Goal: Information Seeking & Learning: Learn about a topic

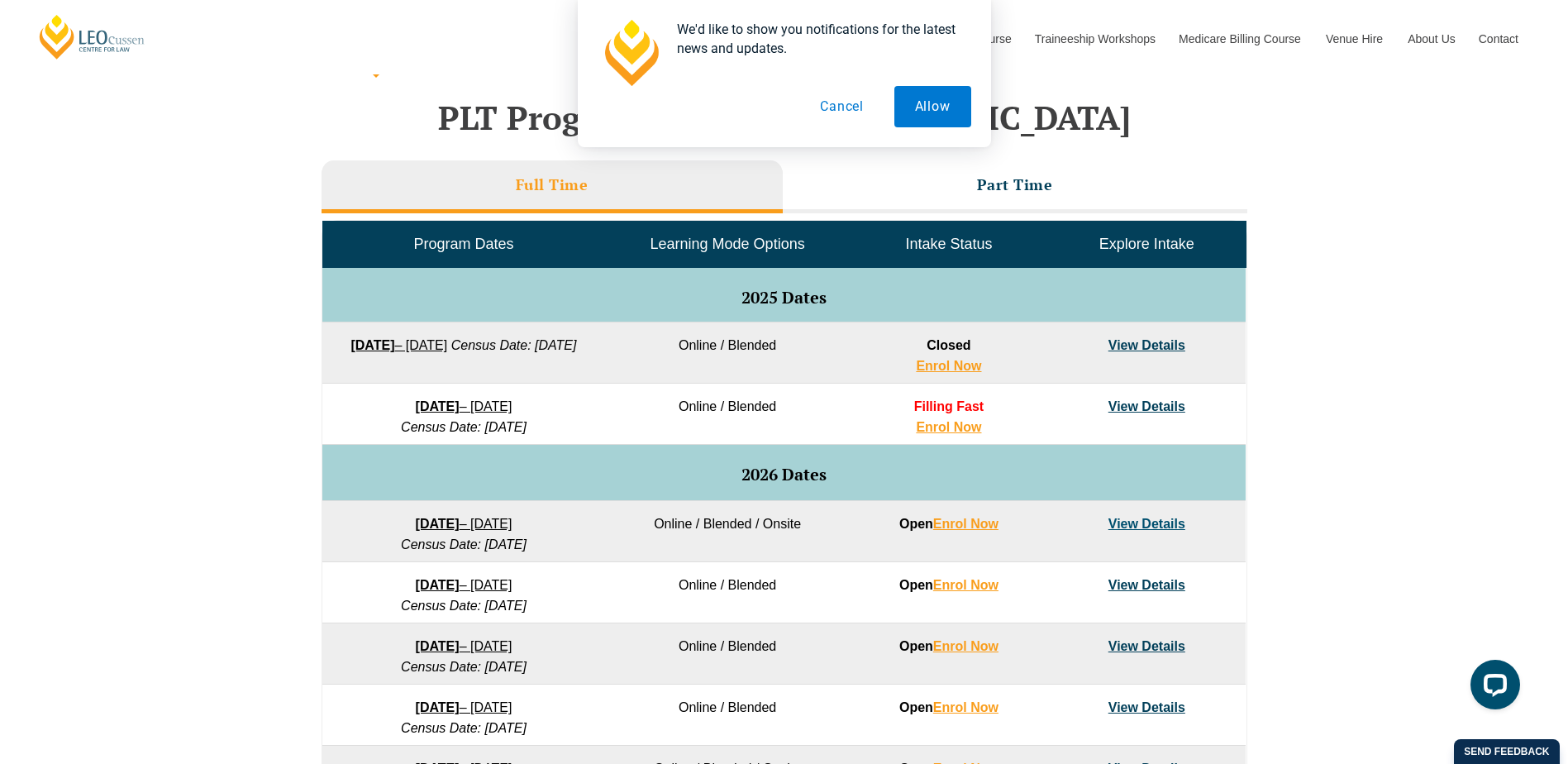
scroll to position [658, 0]
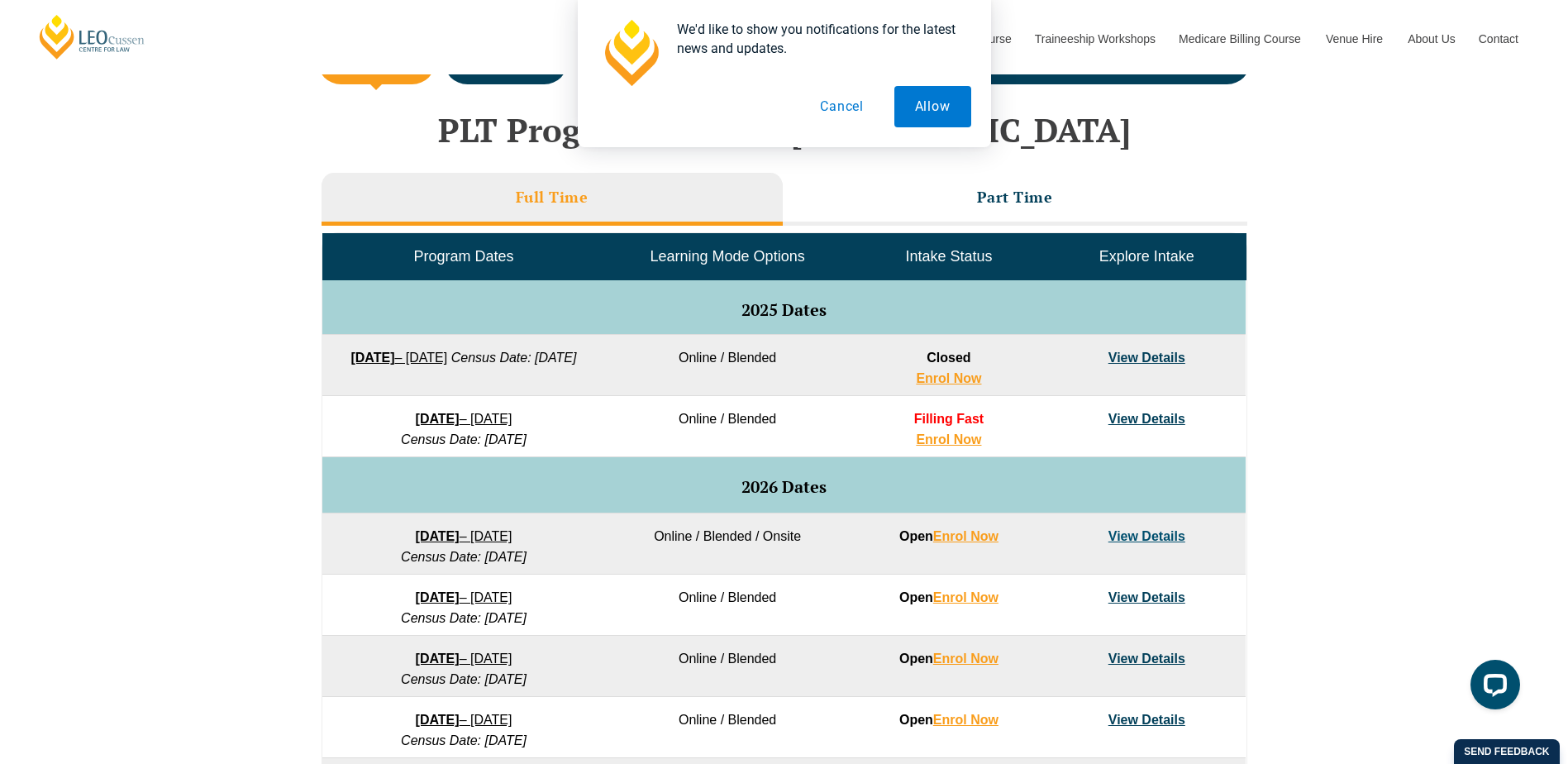
click at [821, 98] on button "Cancel" at bounding box center [841, 106] width 85 height 41
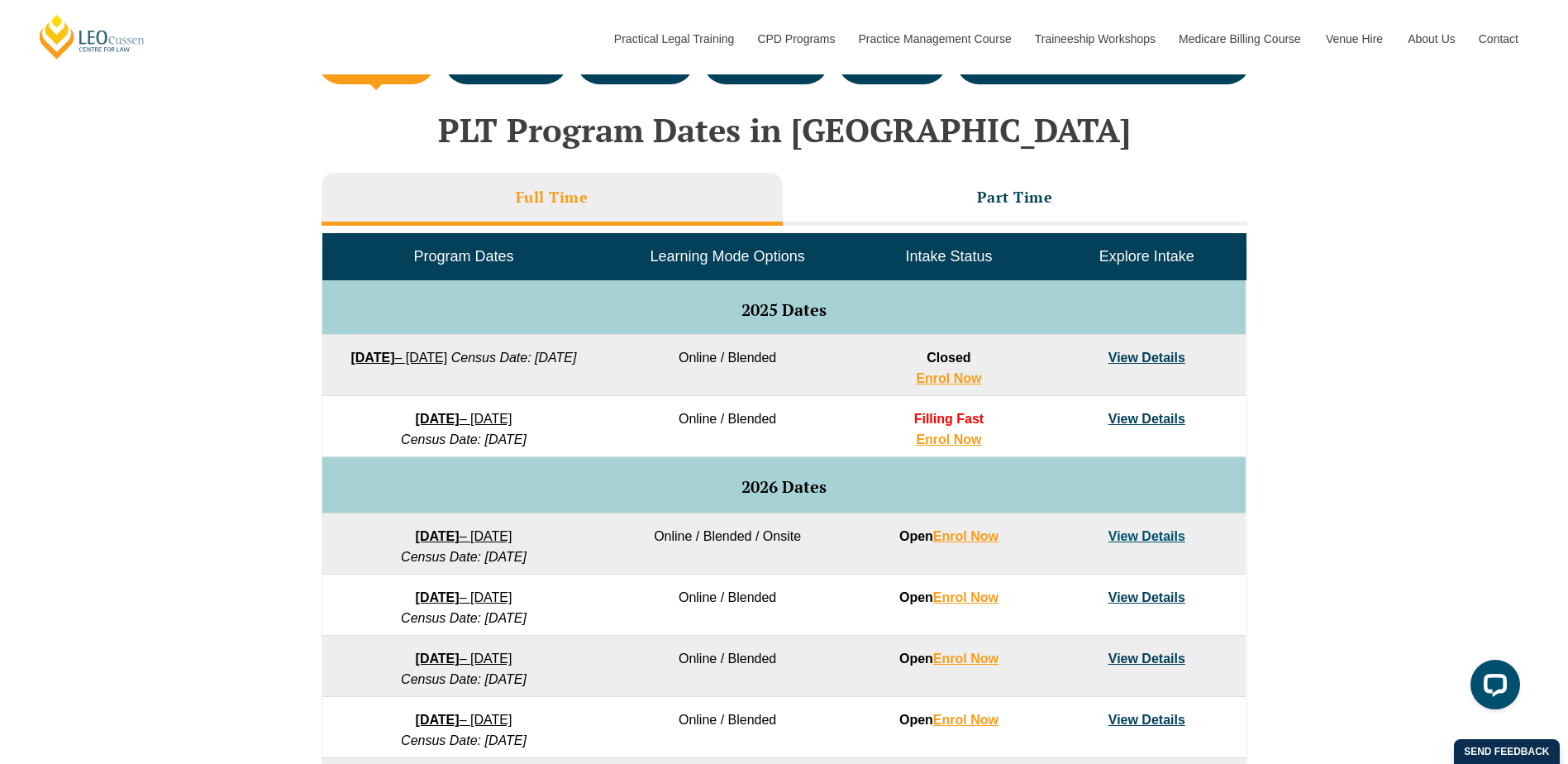
click at [715, 256] on span "Learning Mode Options" at bounding box center [728, 257] width 155 height 17
click at [1045, 208] on li "Part Time" at bounding box center [1015, 199] width 465 height 53
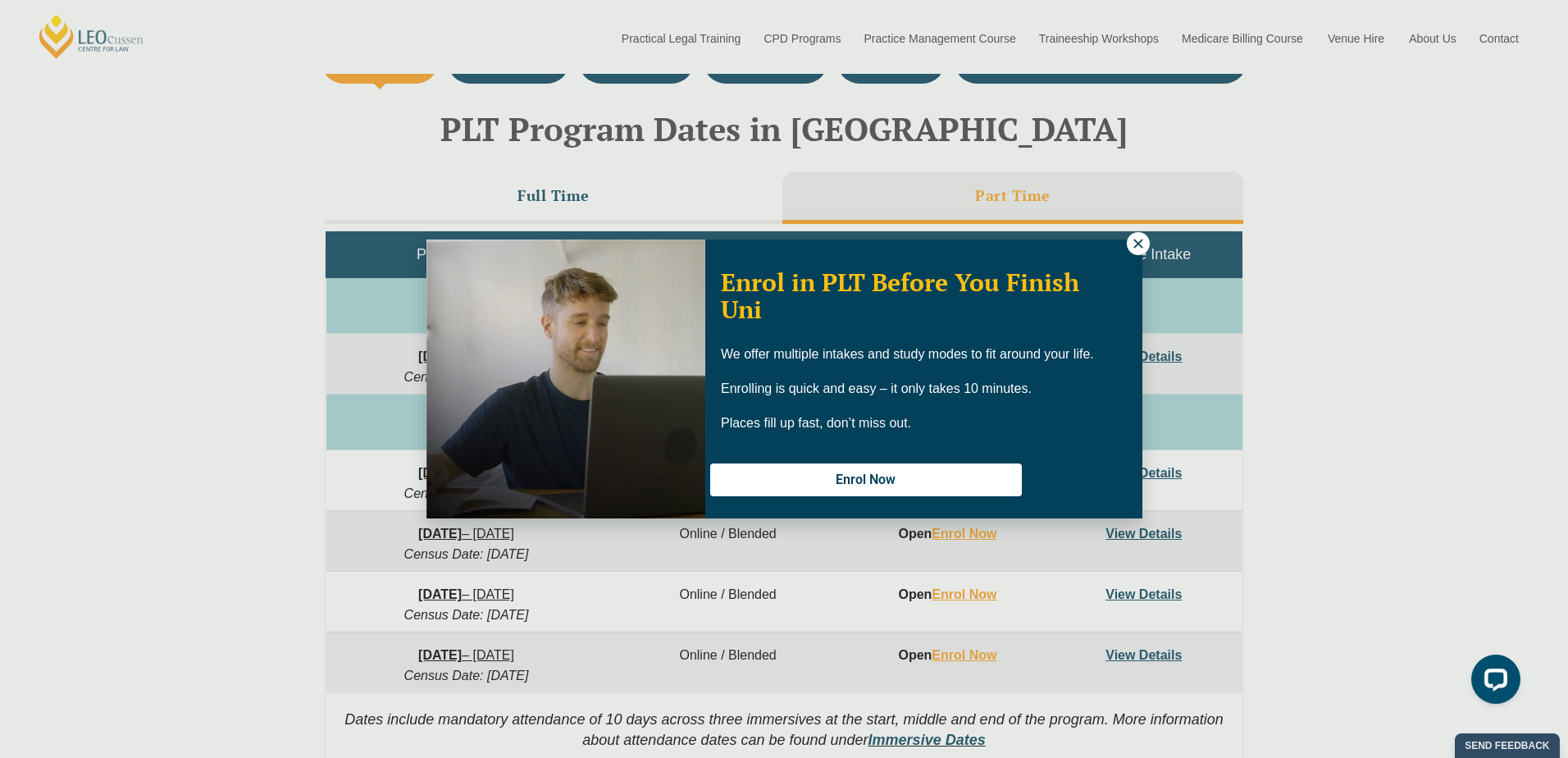
click at [1139, 243] on icon at bounding box center [1139, 243] width 15 height 15
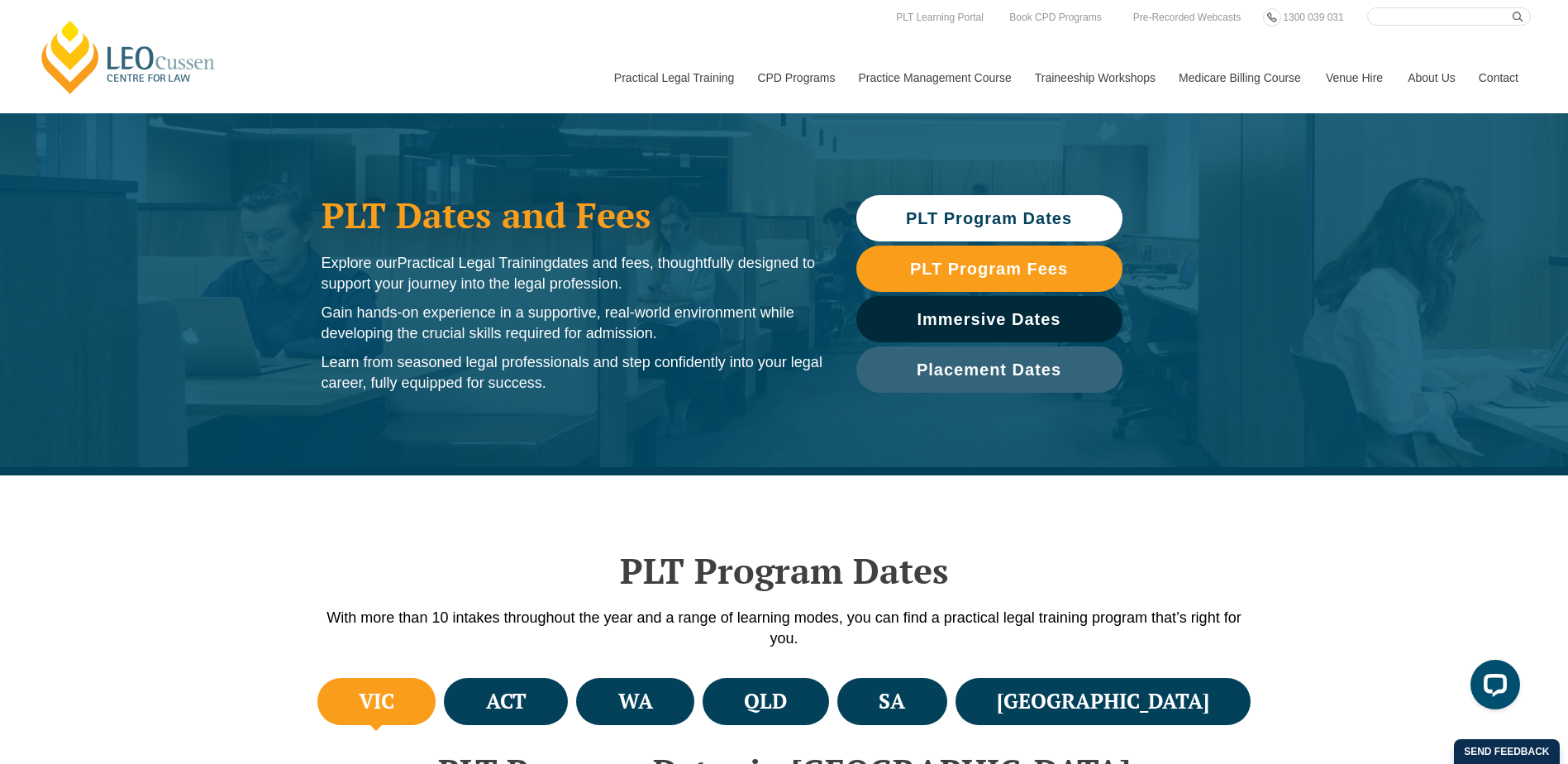
scroll to position [0, 0]
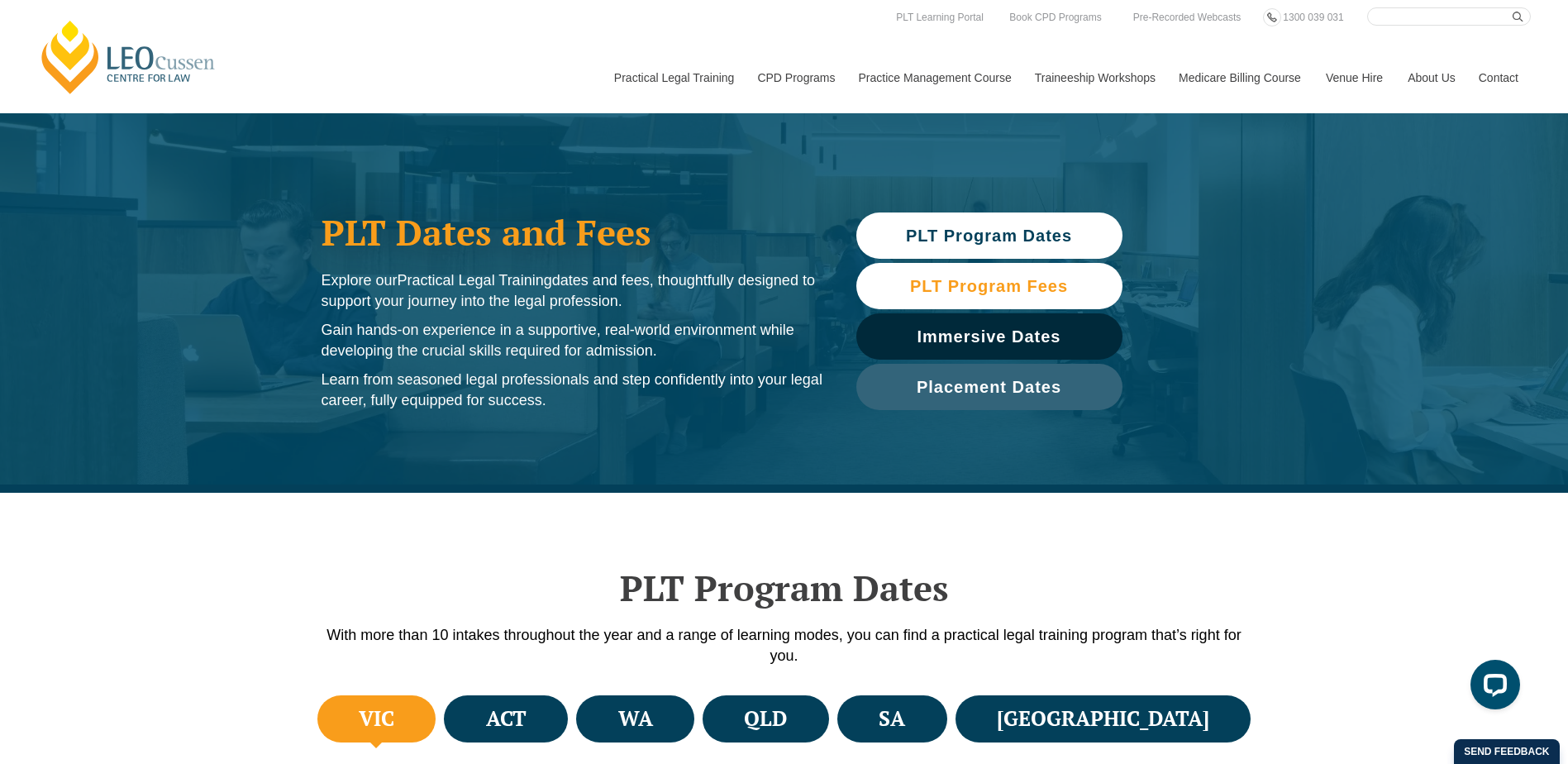
click at [945, 279] on span "PLT Program Fees" at bounding box center [989, 286] width 158 height 17
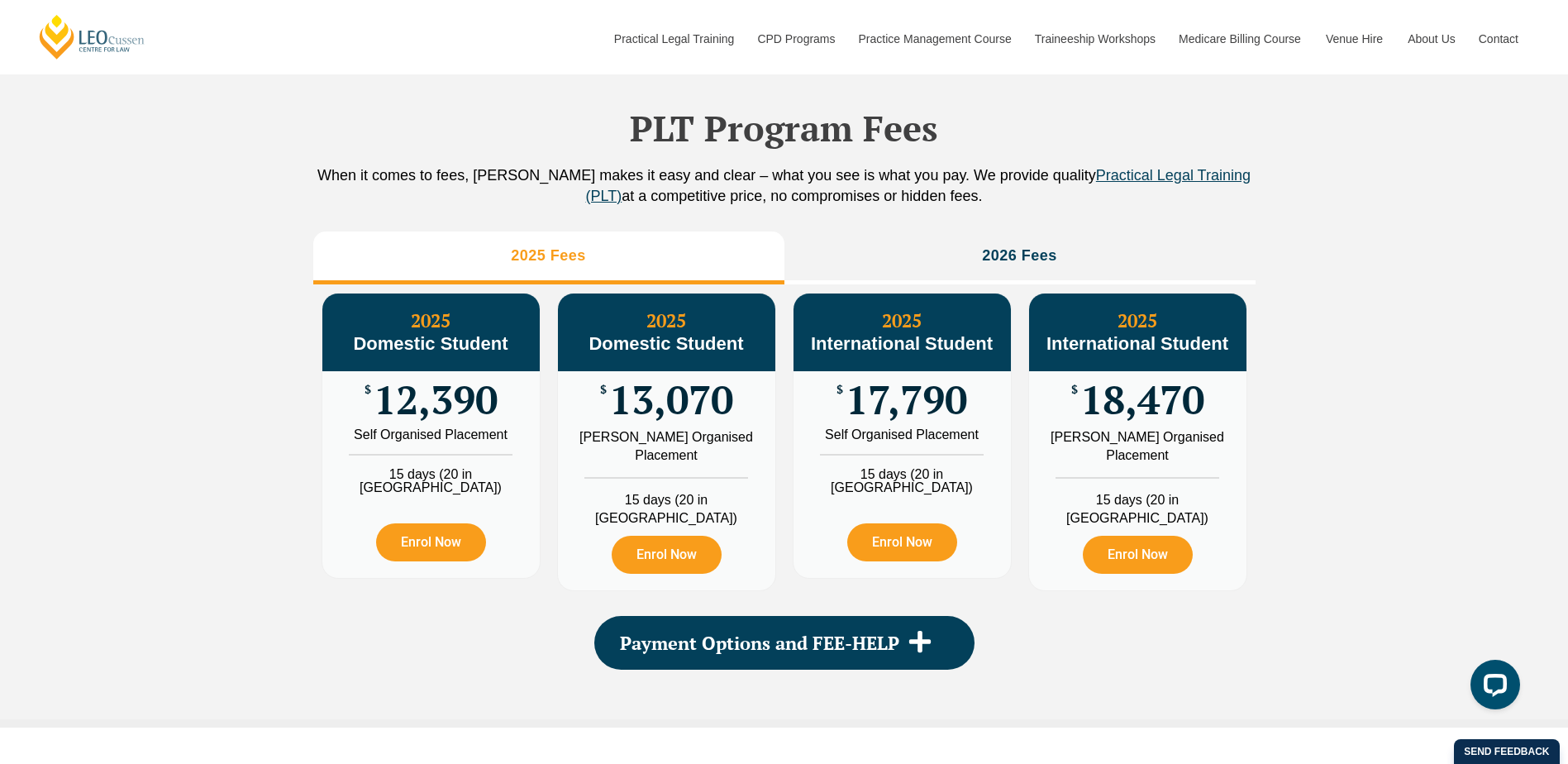
scroll to position [1597, 0]
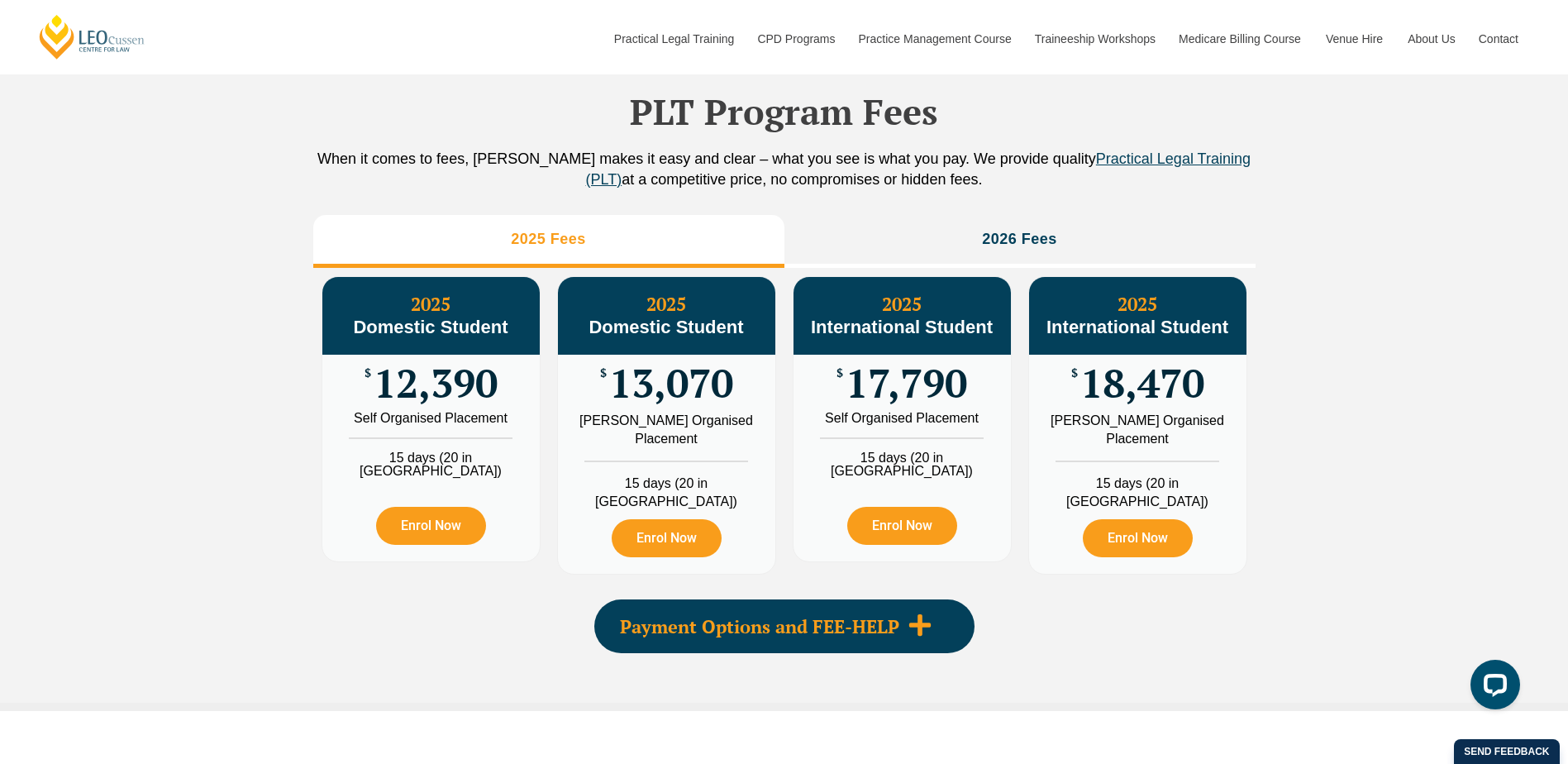
click at [899, 613] on span at bounding box center [920, 626] width 41 height 27
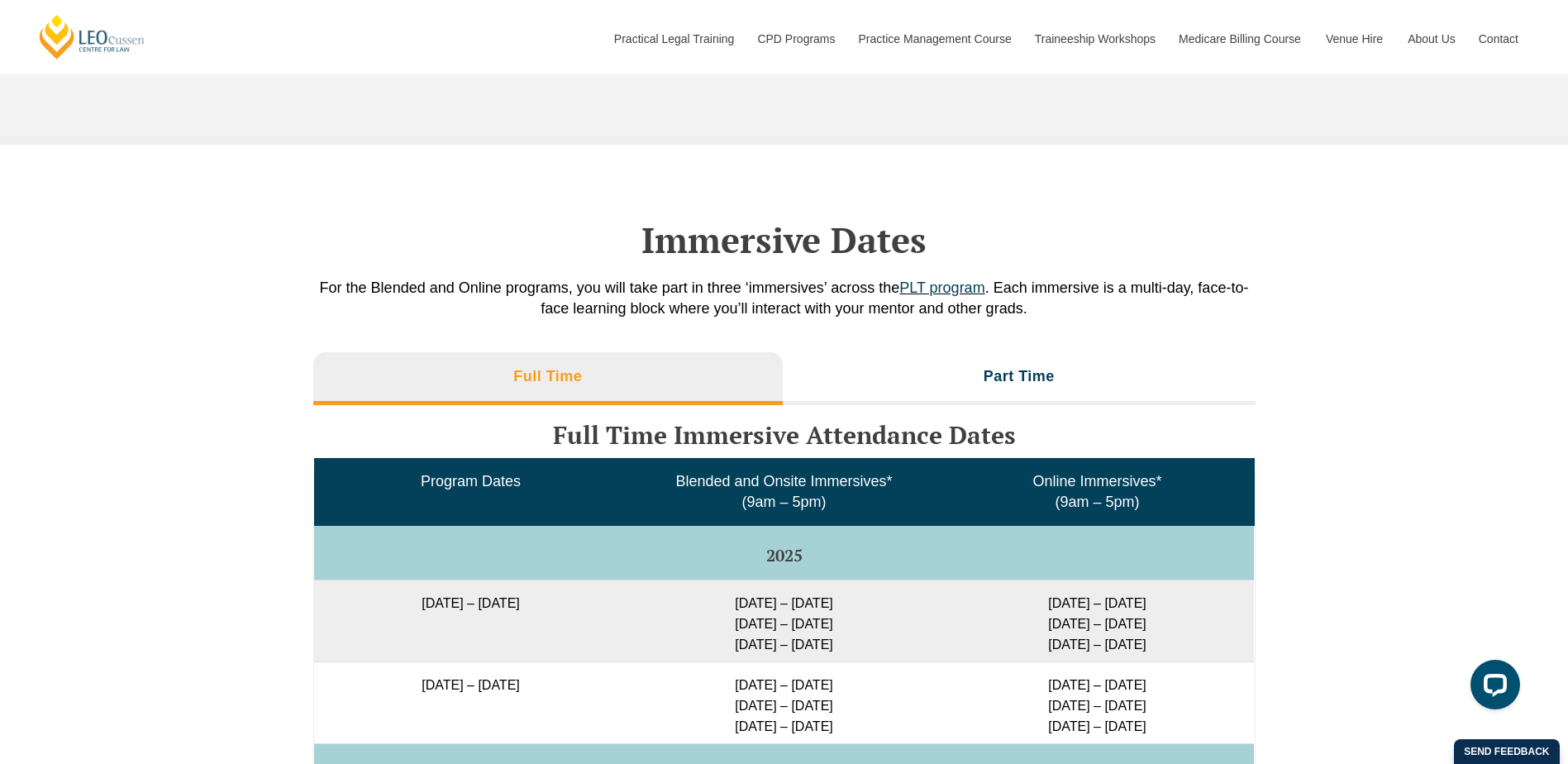
scroll to position [2507, 0]
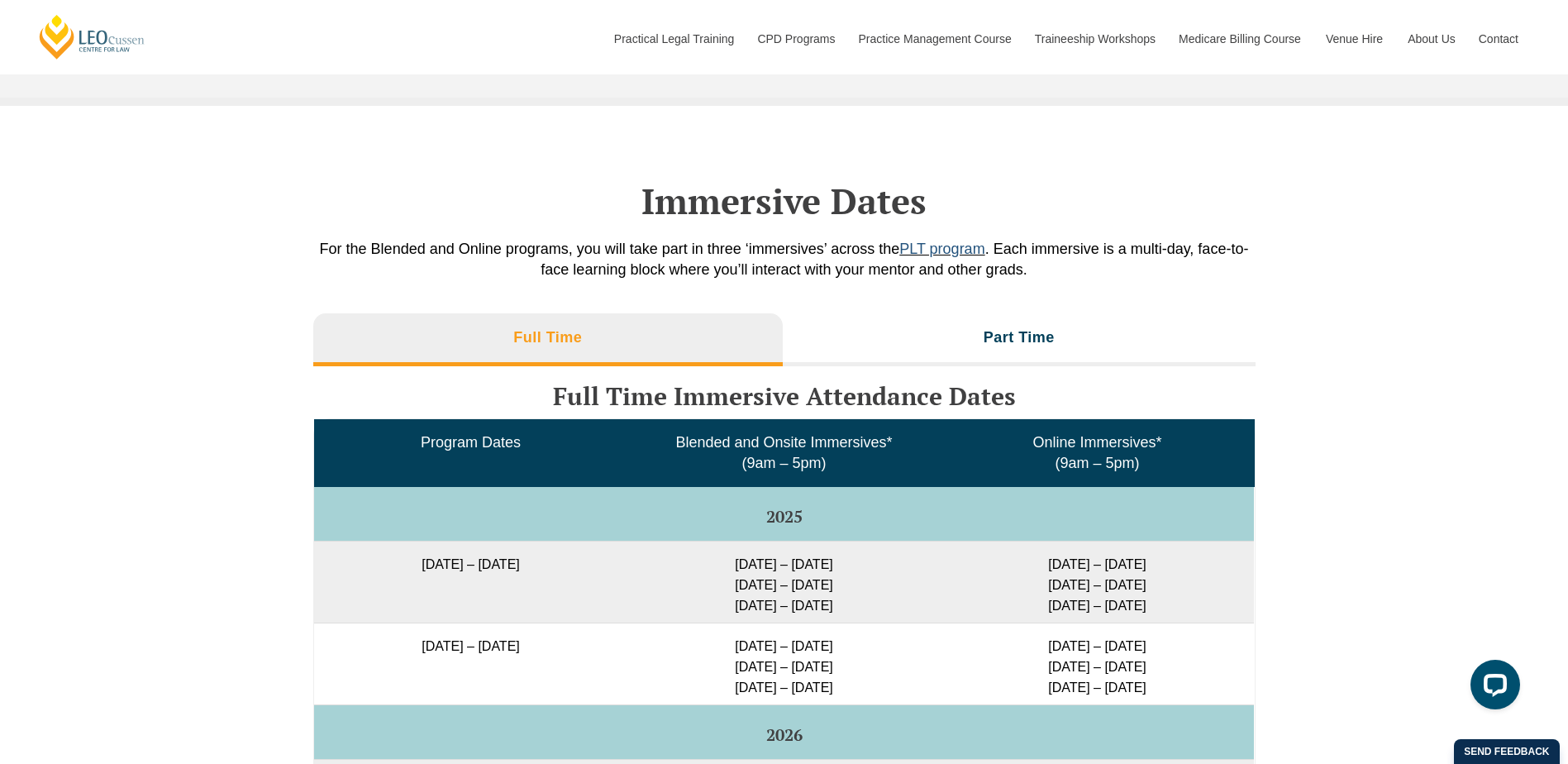
click at [945, 241] on link "PLT program" at bounding box center [941, 249] width 85 height 17
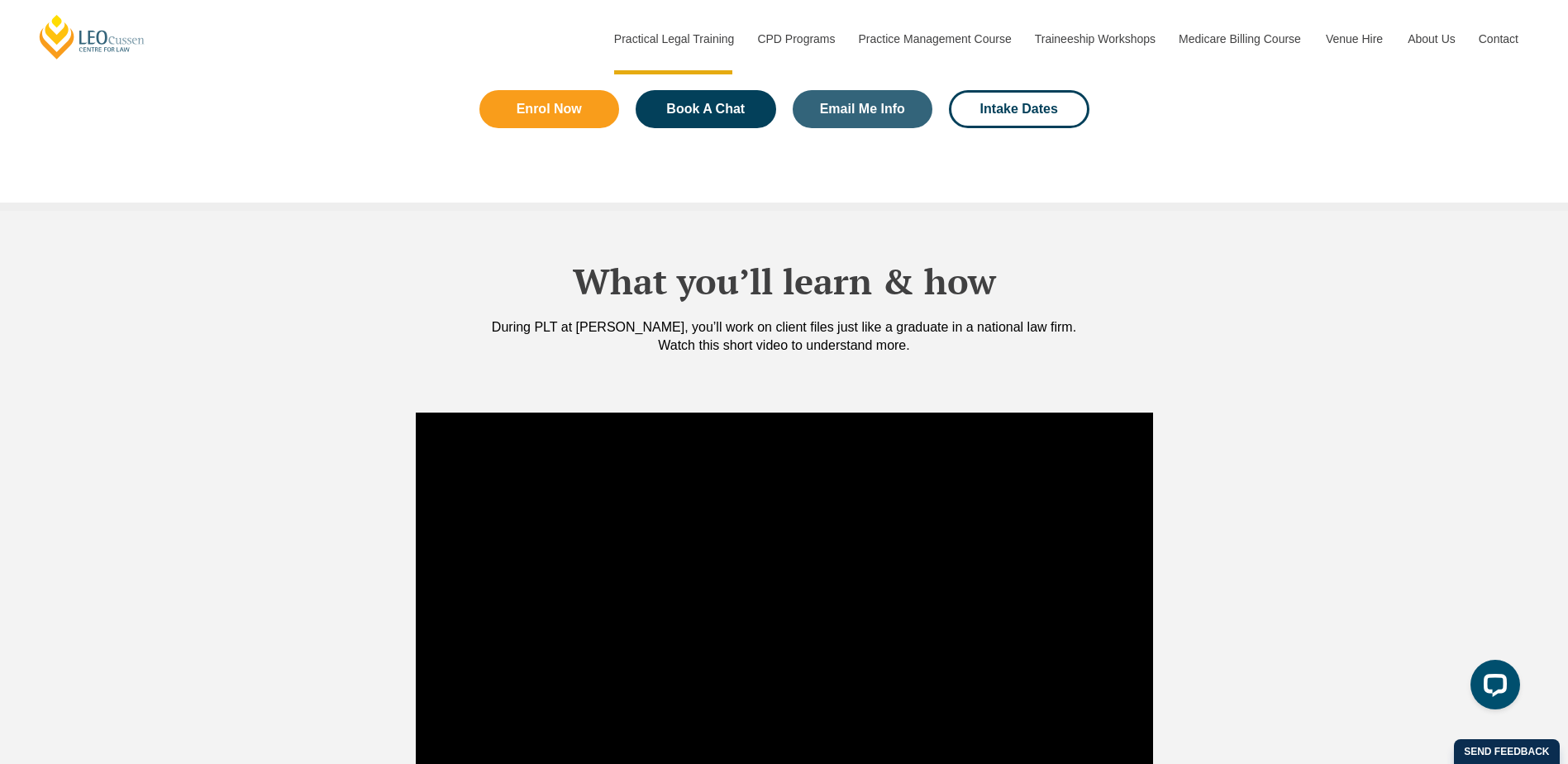
scroll to position [1240, 0]
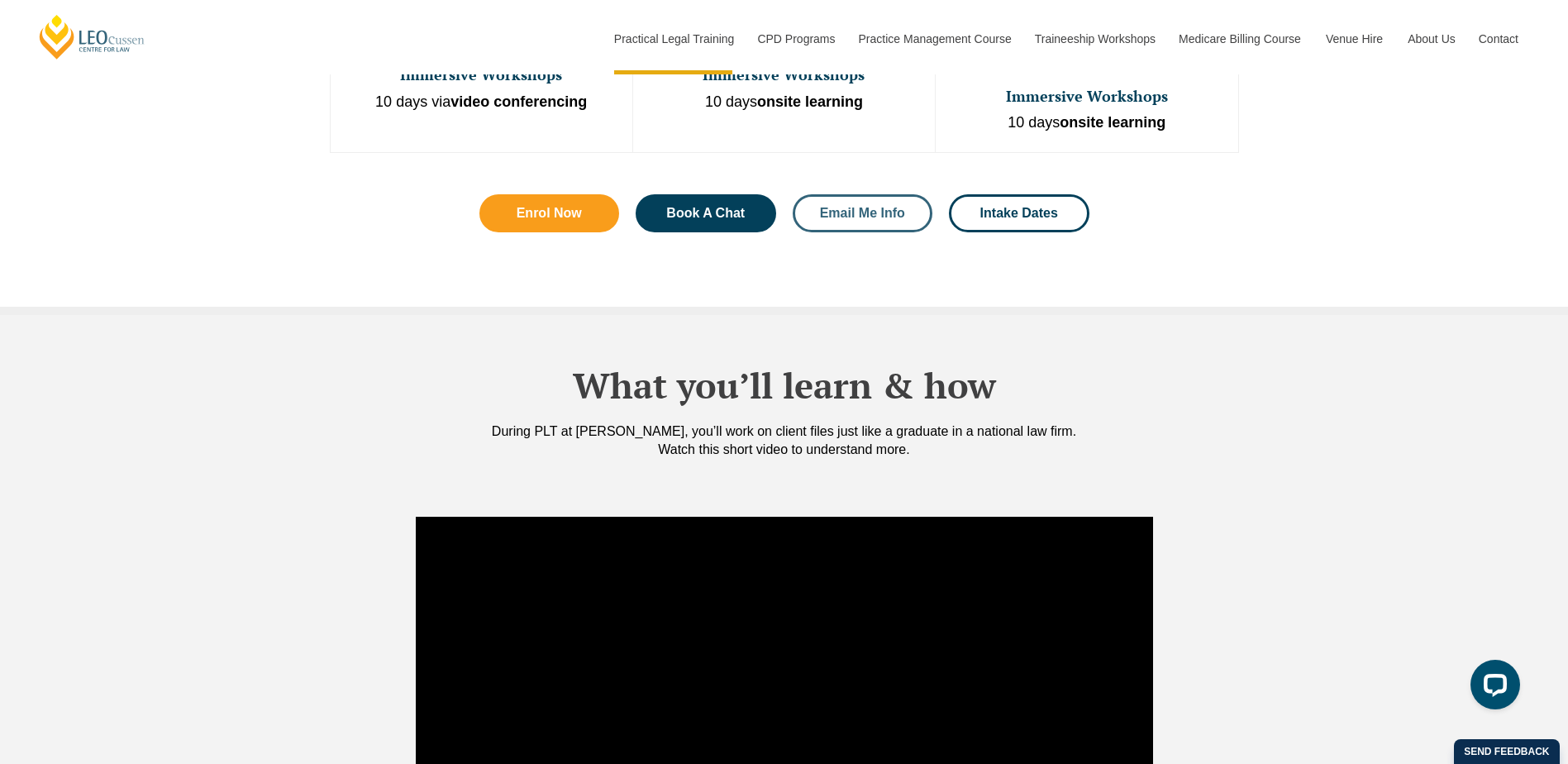
click at [820, 207] on span "Email Me Info" at bounding box center [862, 214] width 85 height 13
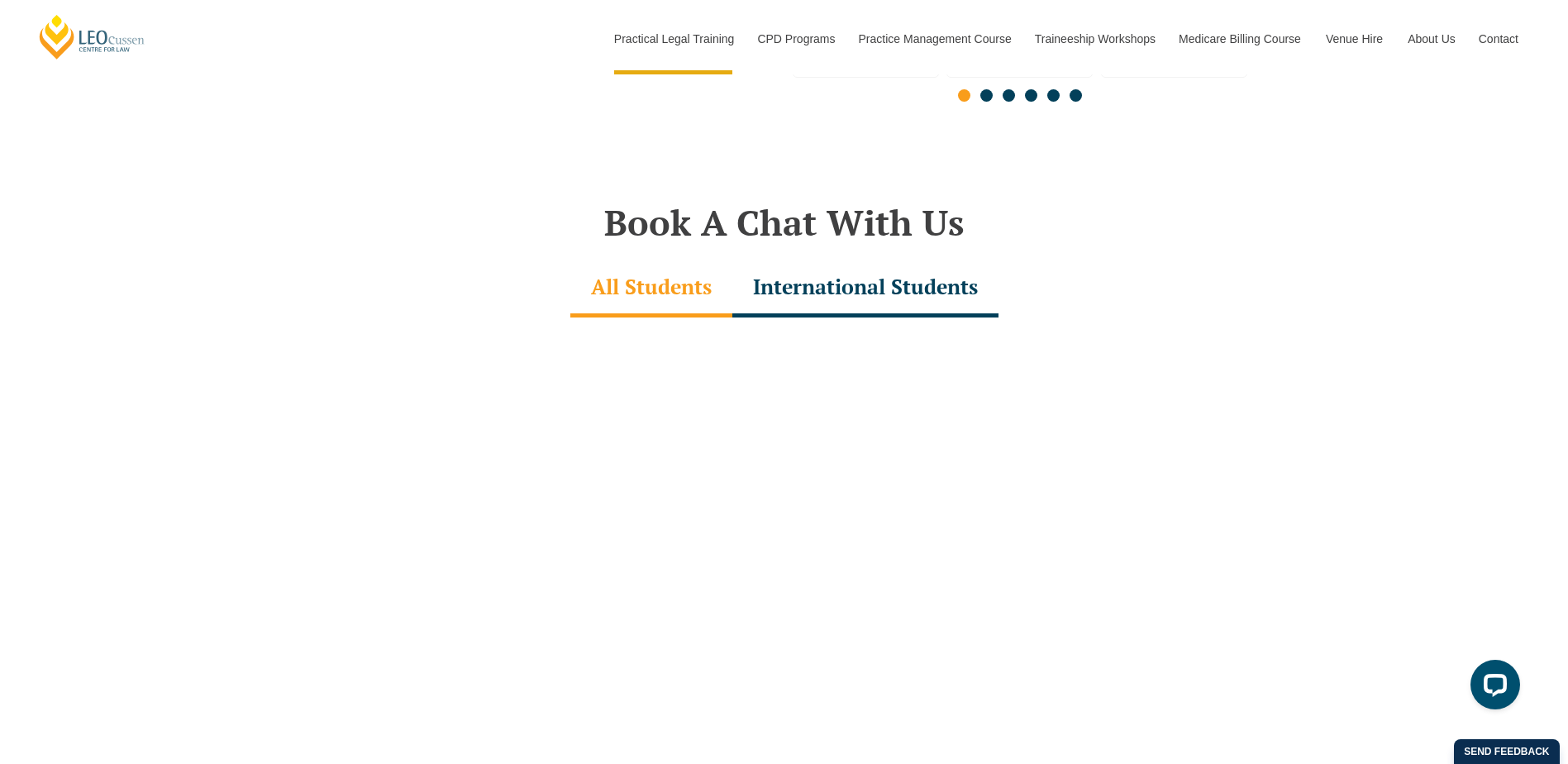
scroll to position [7911, 0]
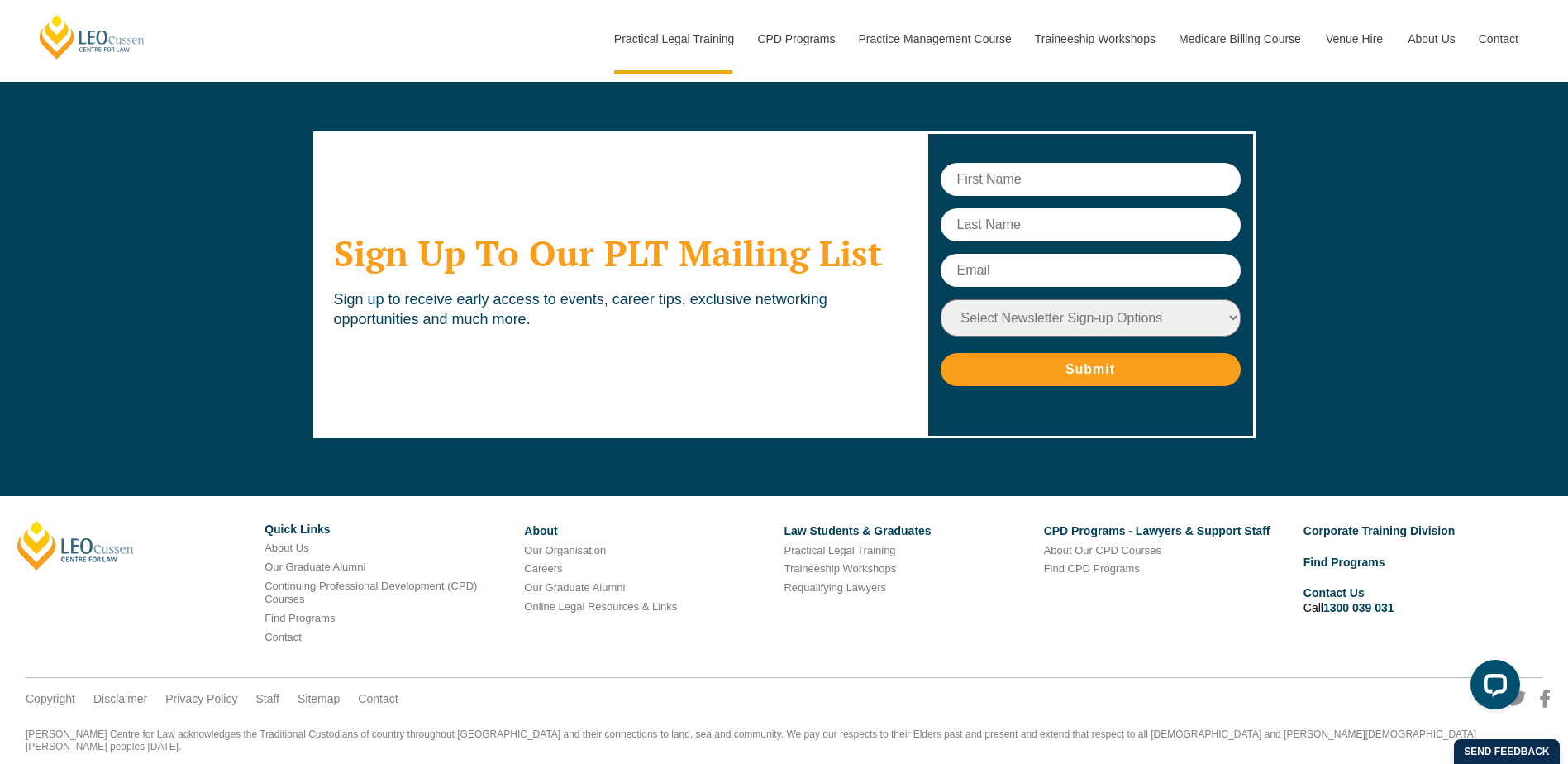
click at [1102, 163] on input "text" at bounding box center [1090, 179] width 300 height 33
type input "Kendra"
type input "Spencer"
click at [940, 353] on input "Submit" at bounding box center [1090, 368] width 300 height 33
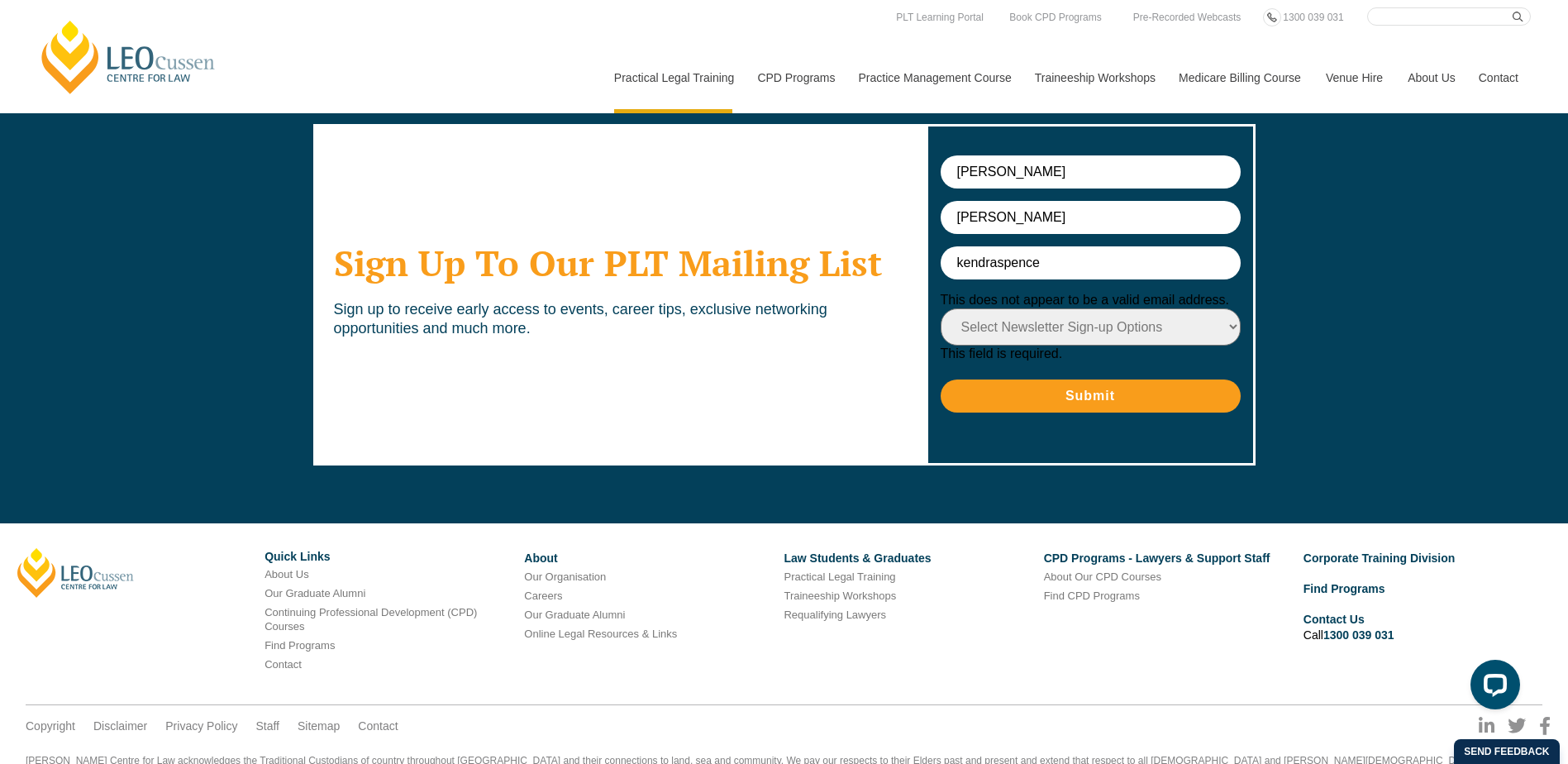
scroll to position [7945, 0]
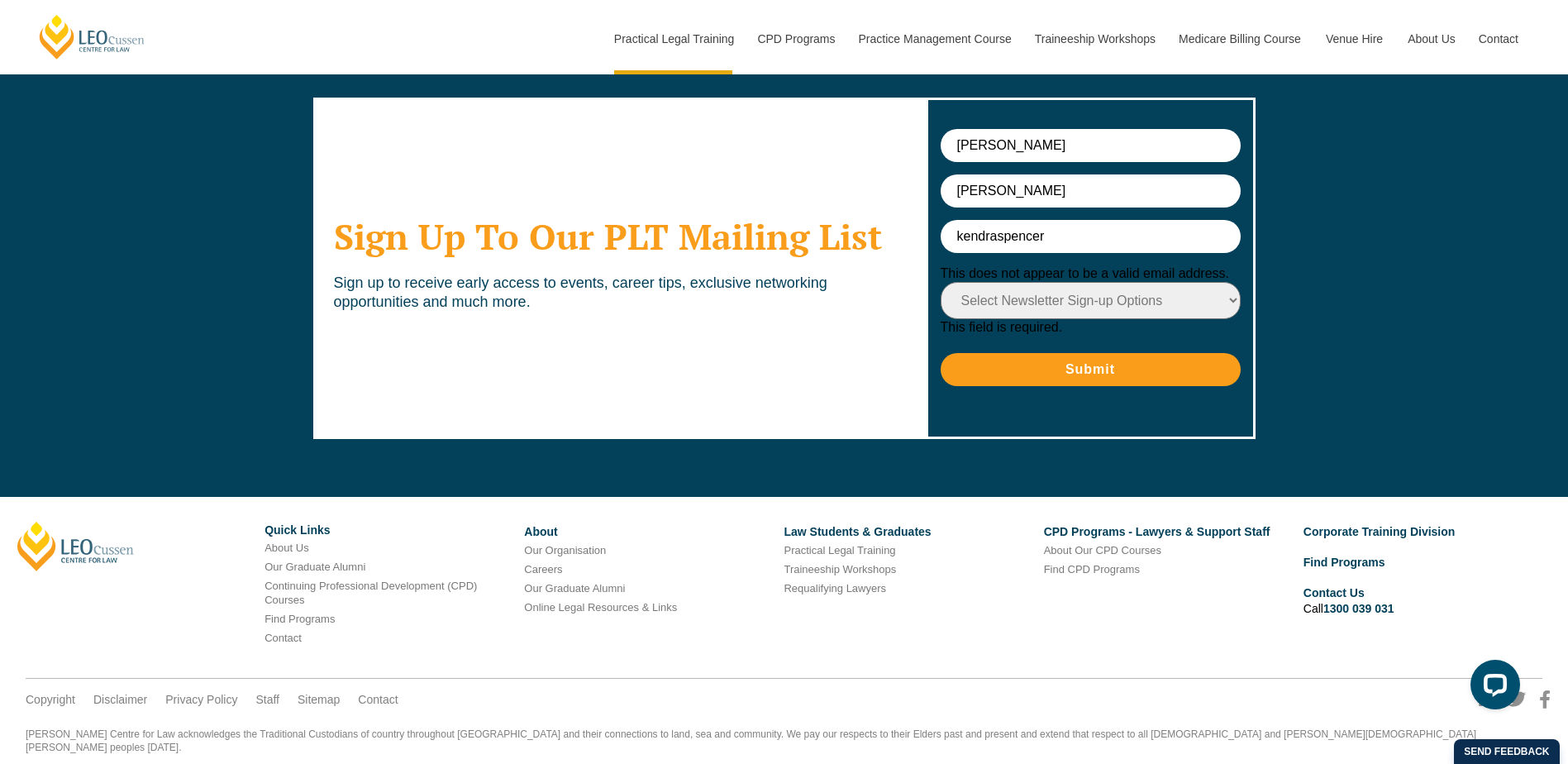
type input "kendraspencer101@gmail.com"
click at [1197, 282] on select "Select Newsletter Sign-up Options Practical Legal Training - VIC Practical Lega…" at bounding box center [1090, 300] width 300 height 37
click at [940, 282] on select "Select Newsletter Sign-up Options Practical Legal Training - VIC Practical Lega…" at bounding box center [1090, 300] width 300 height 37
click at [1142, 282] on select "Select Newsletter Sign-up Options Practical Legal Training - VIC Practical Lega…" at bounding box center [1090, 300] width 300 height 37
select select "tfa_9"
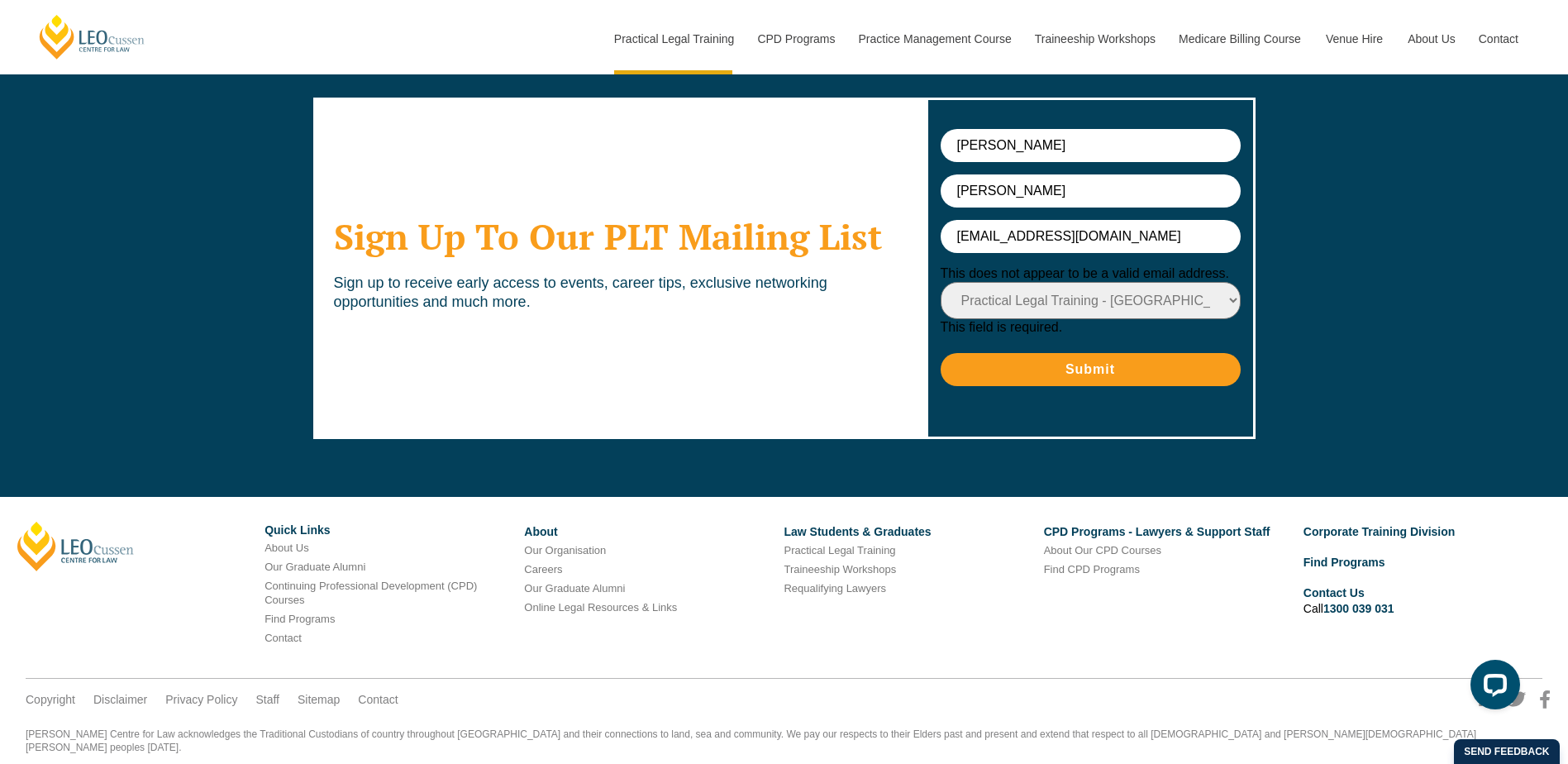
click at [940, 282] on select "Select Newsletter Sign-up Options Practical Legal Training - VIC Practical Lega…" at bounding box center [1090, 300] width 300 height 37
click at [1129, 353] on input "Submit" at bounding box center [1090, 368] width 300 height 33
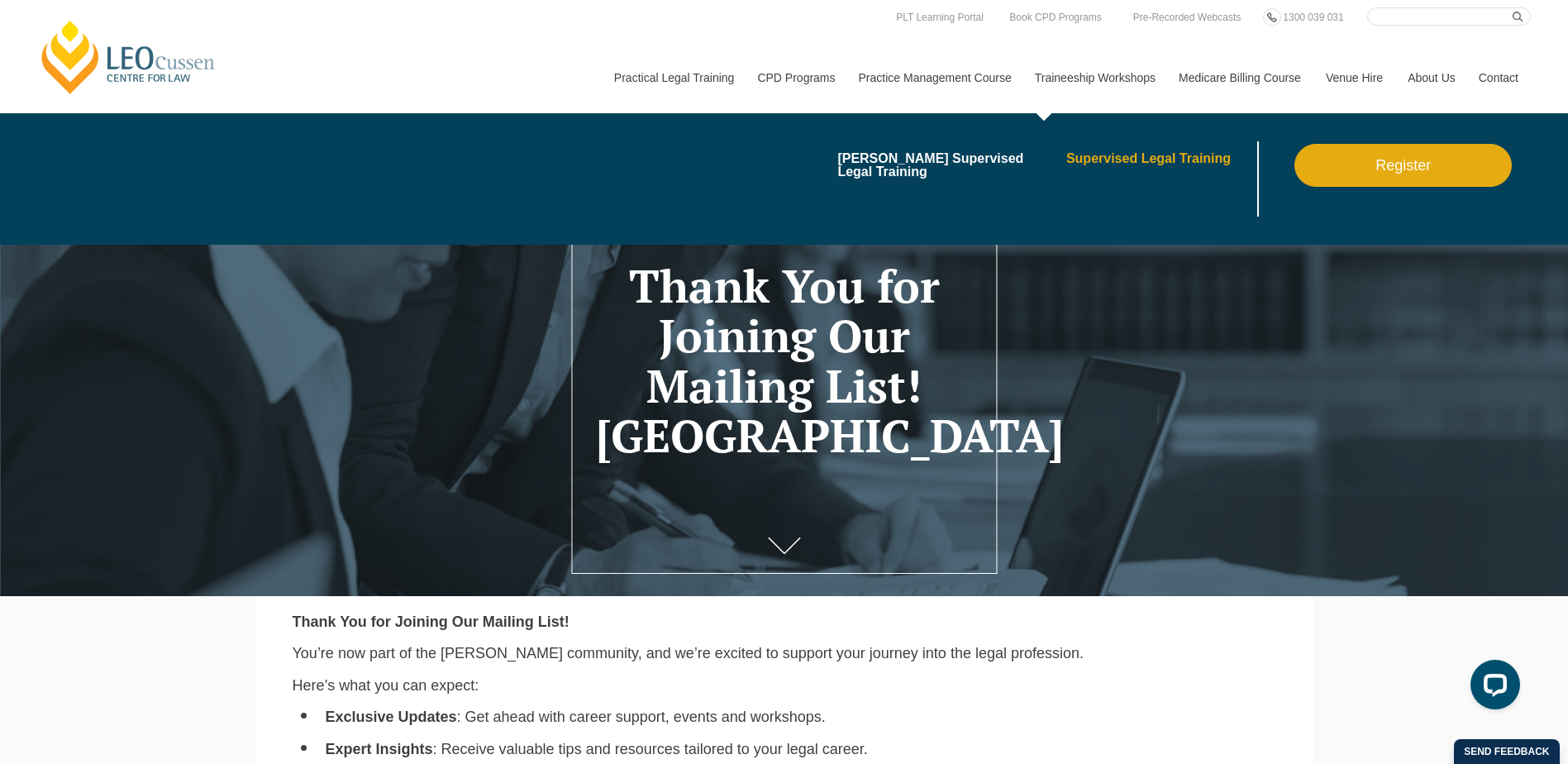
click at [1129, 156] on link "Supervised Legal Training" at bounding box center [1159, 159] width 187 height 13
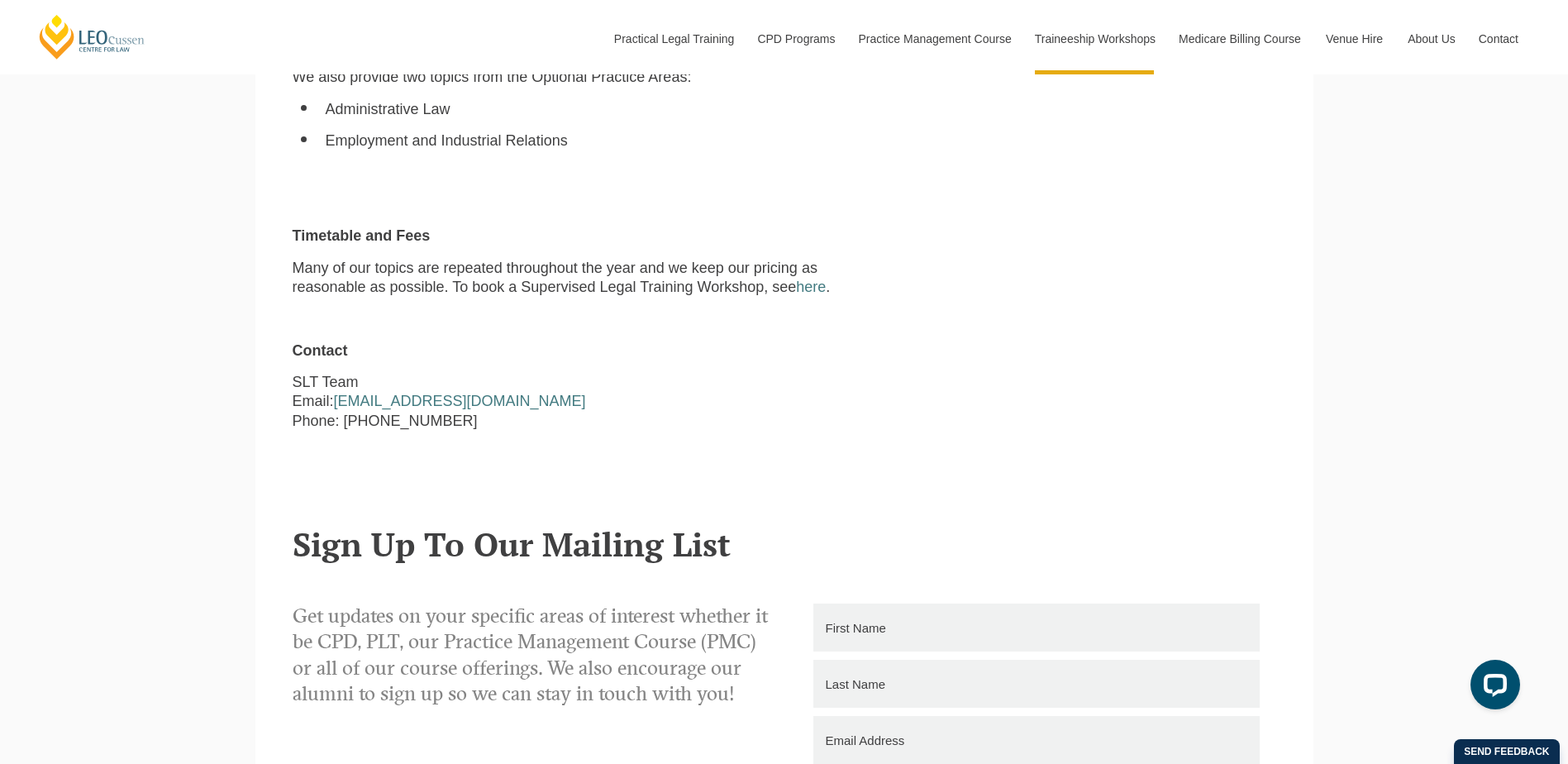
scroll to position [1653, 0]
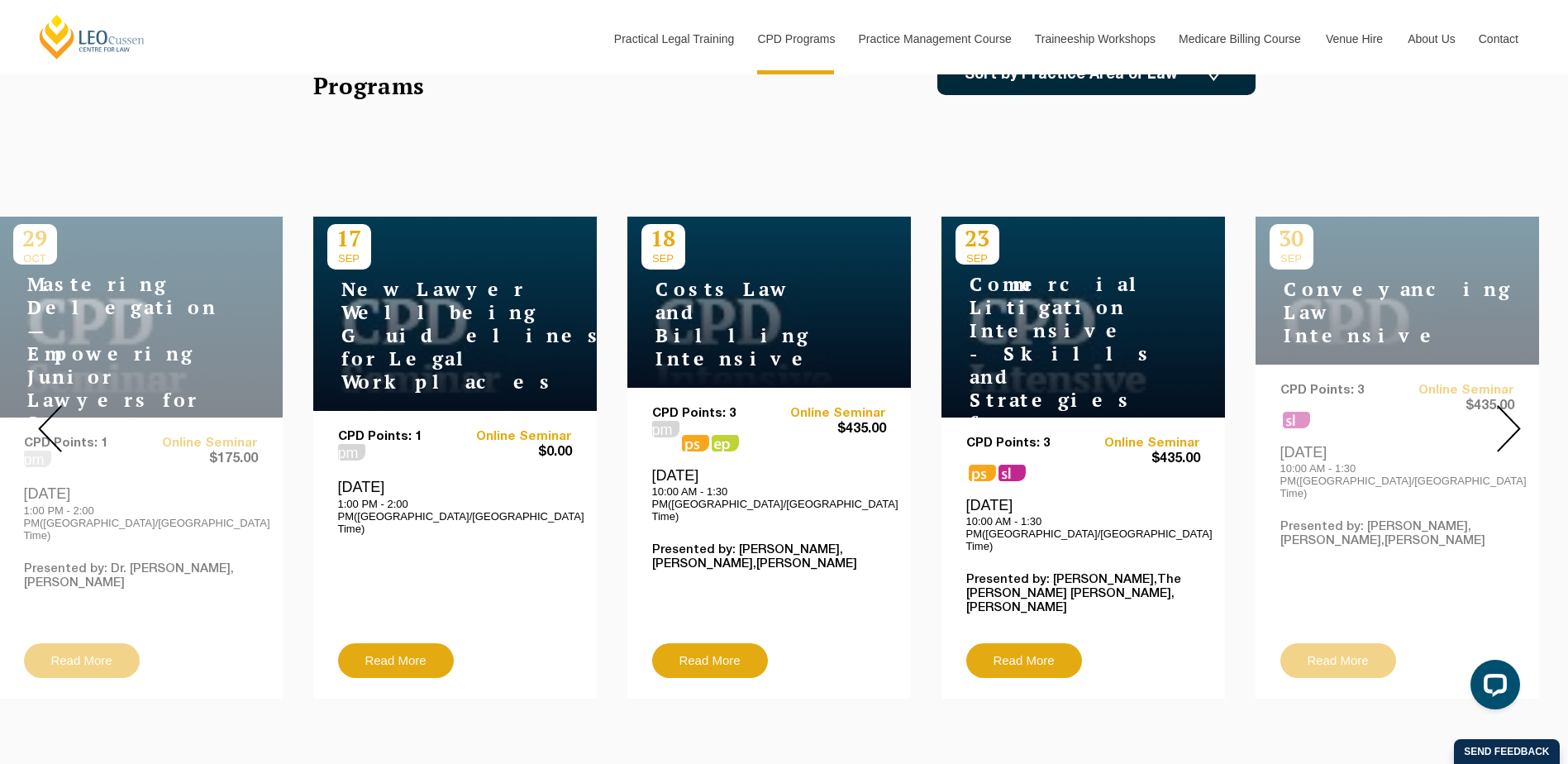
scroll to position [578, 0]
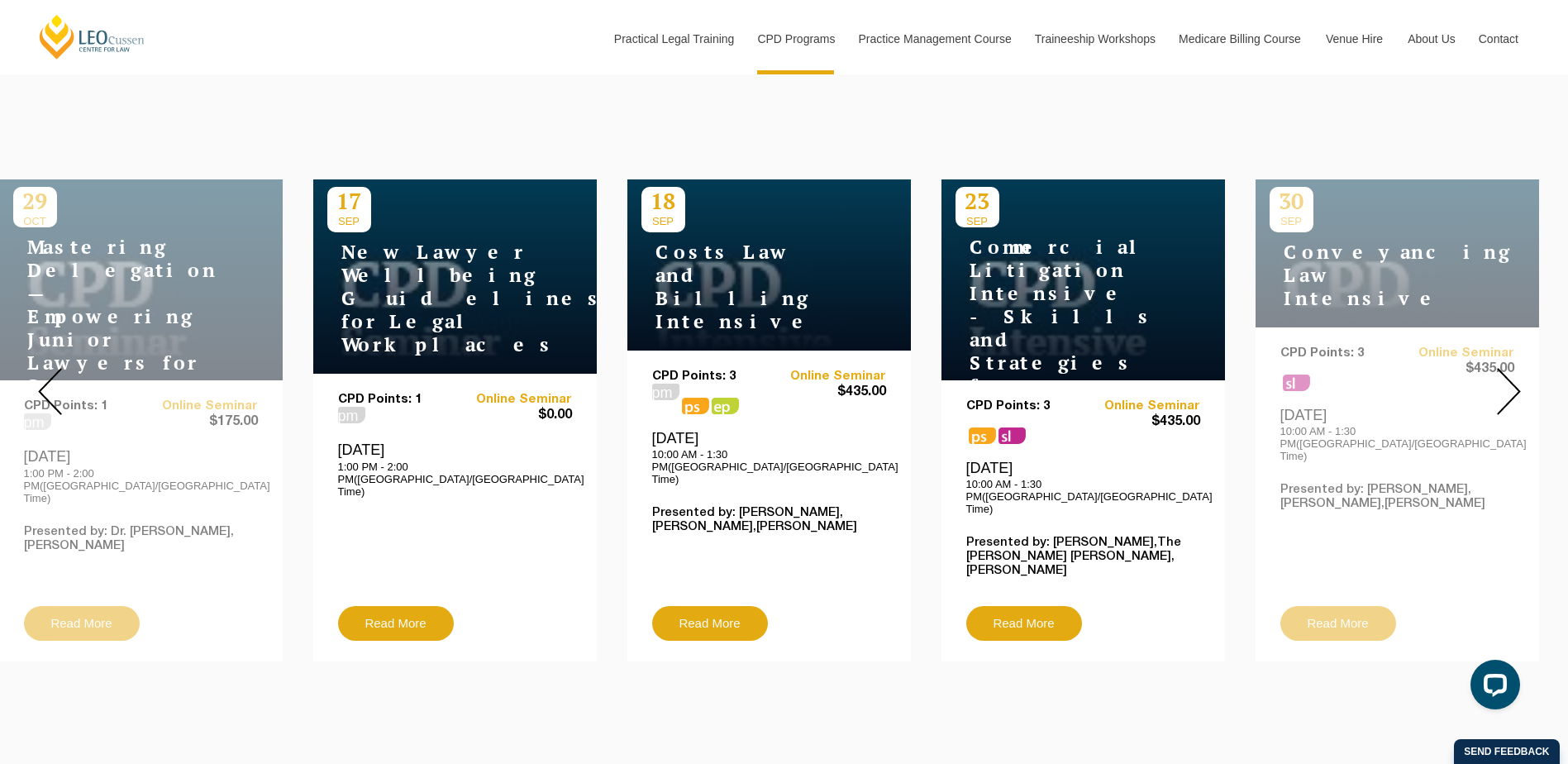
click at [1509, 368] on img at bounding box center [1509, 391] width 24 height 48
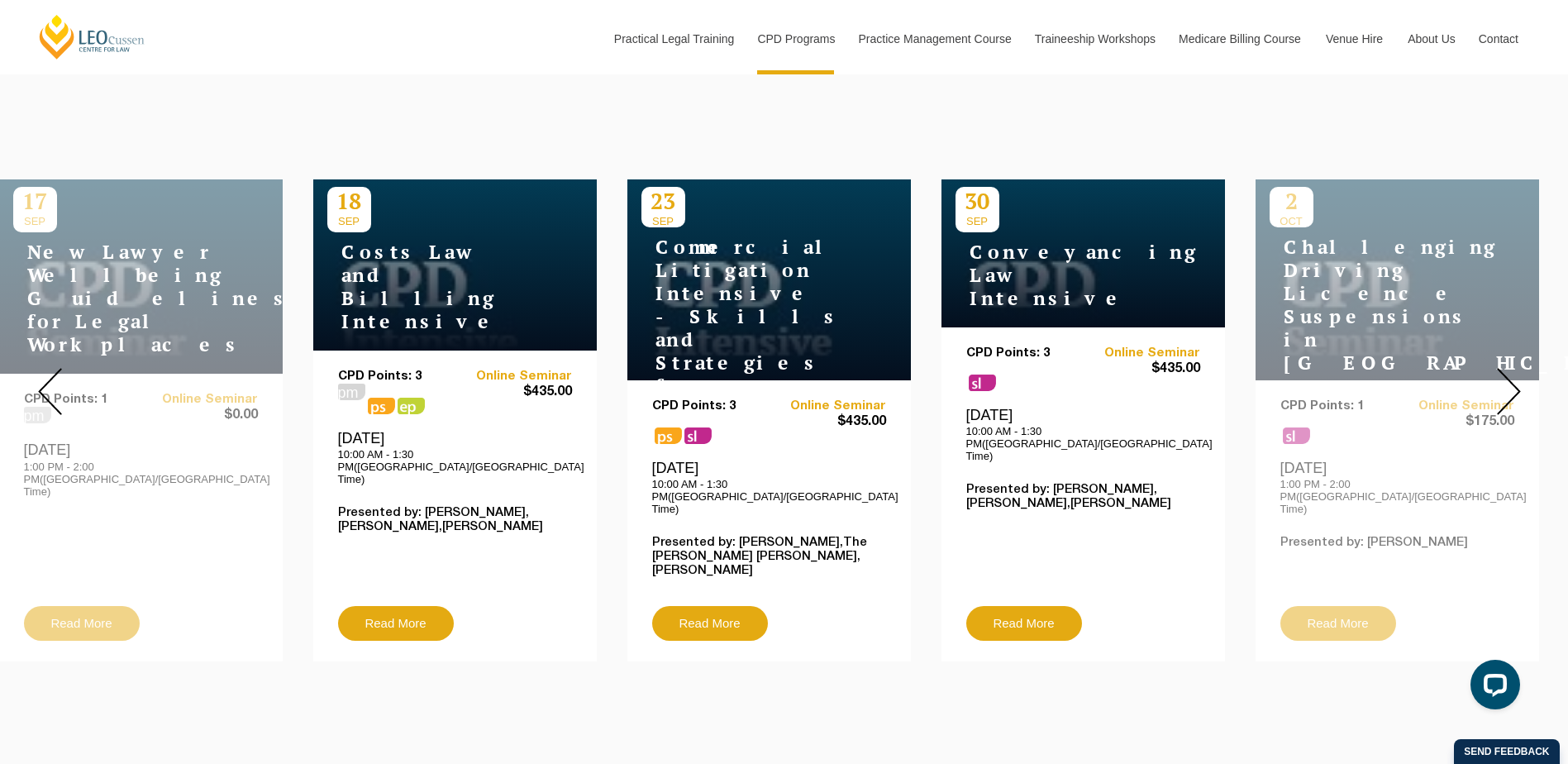
click at [1499, 368] on img at bounding box center [1509, 391] width 24 height 48
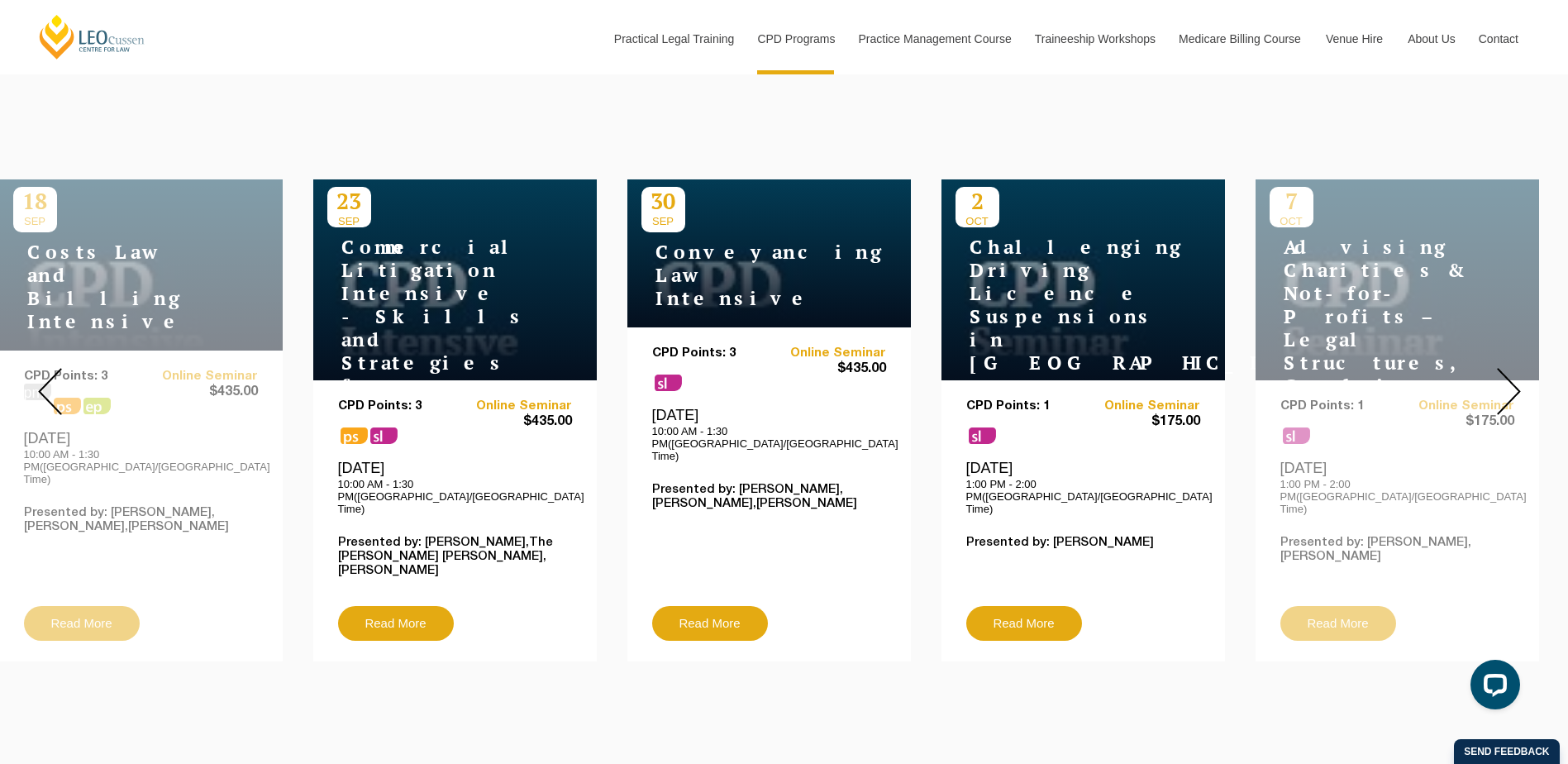
click at [1499, 368] on img at bounding box center [1509, 391] width 24 height 48
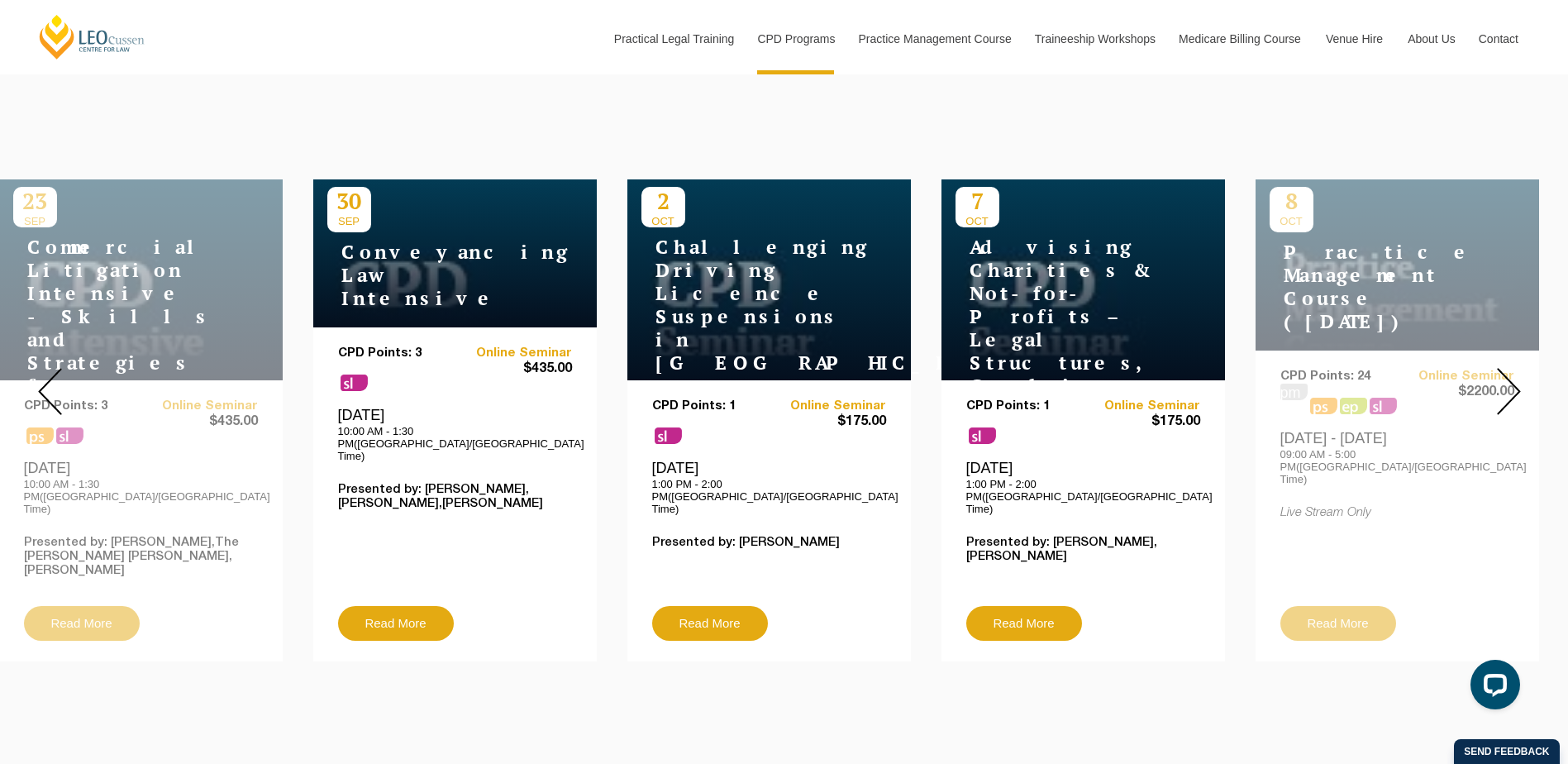
click at [1499, 368] on img at bounding box center [1509, 391] width 24 height 48
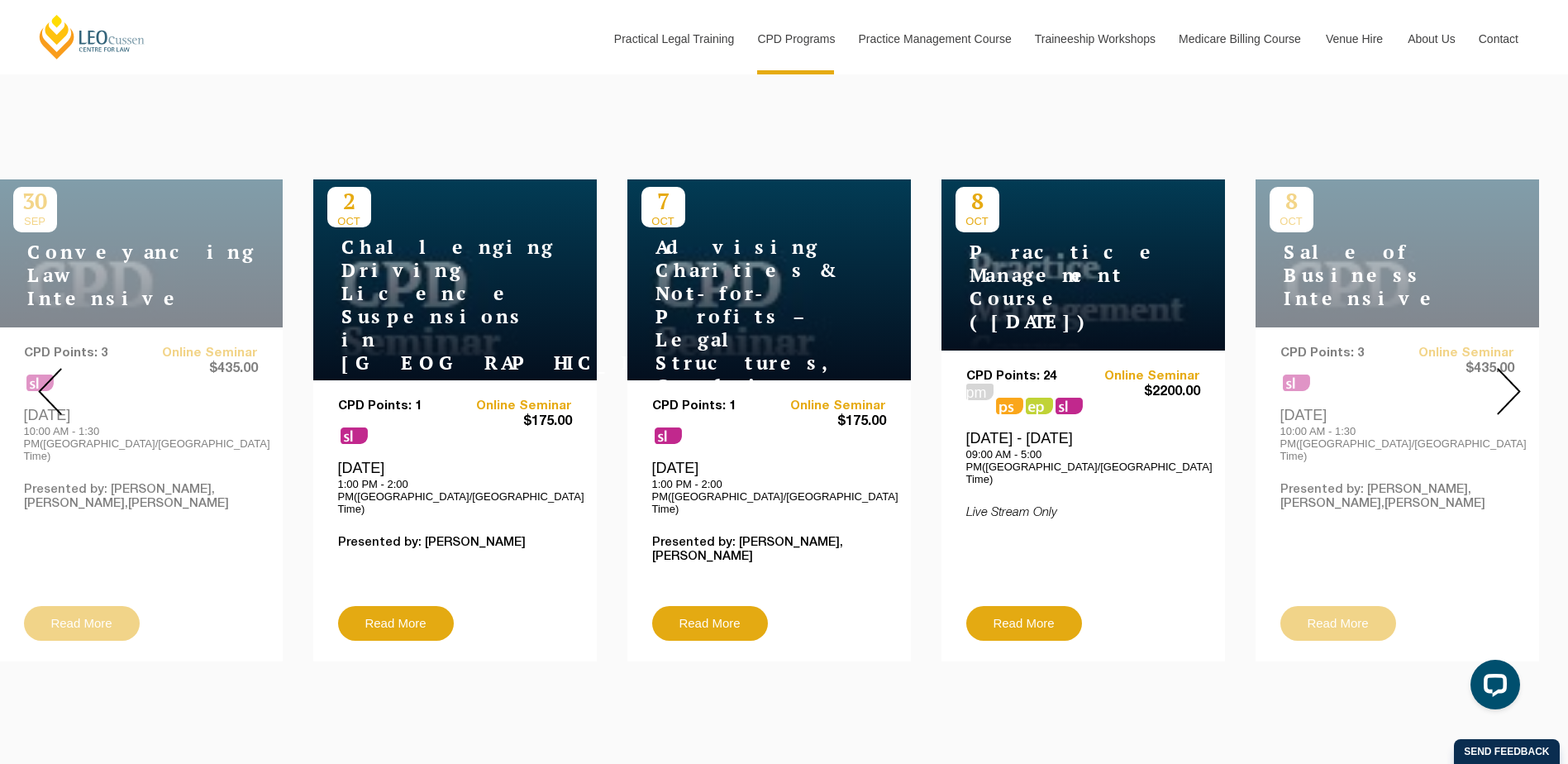
click at [1499, 368] on img at bounding box center [1509, 391] width 24 height 48
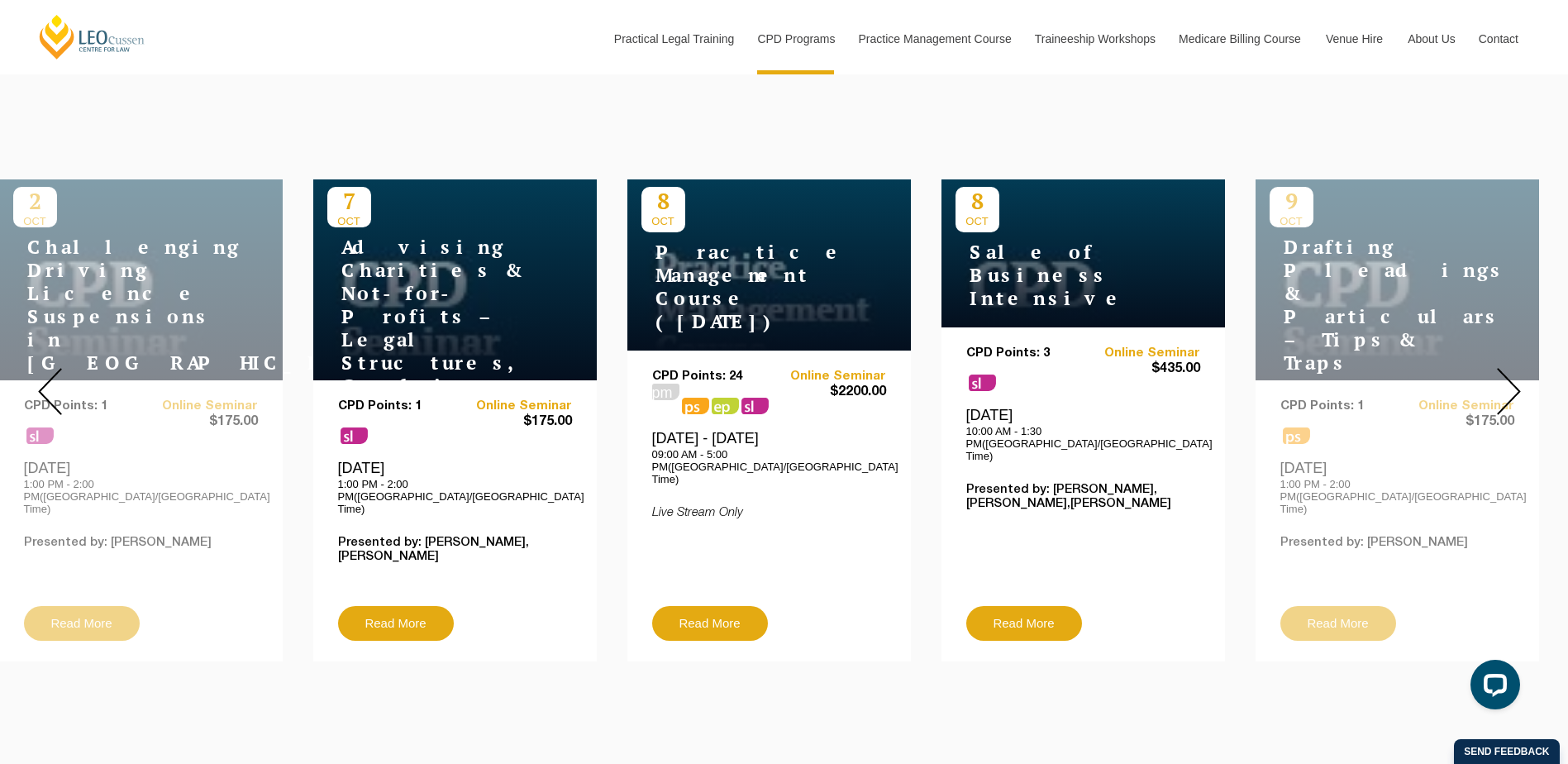
click at [1499, 368] on img at bounding box center [1509, 391] width 24 height 48
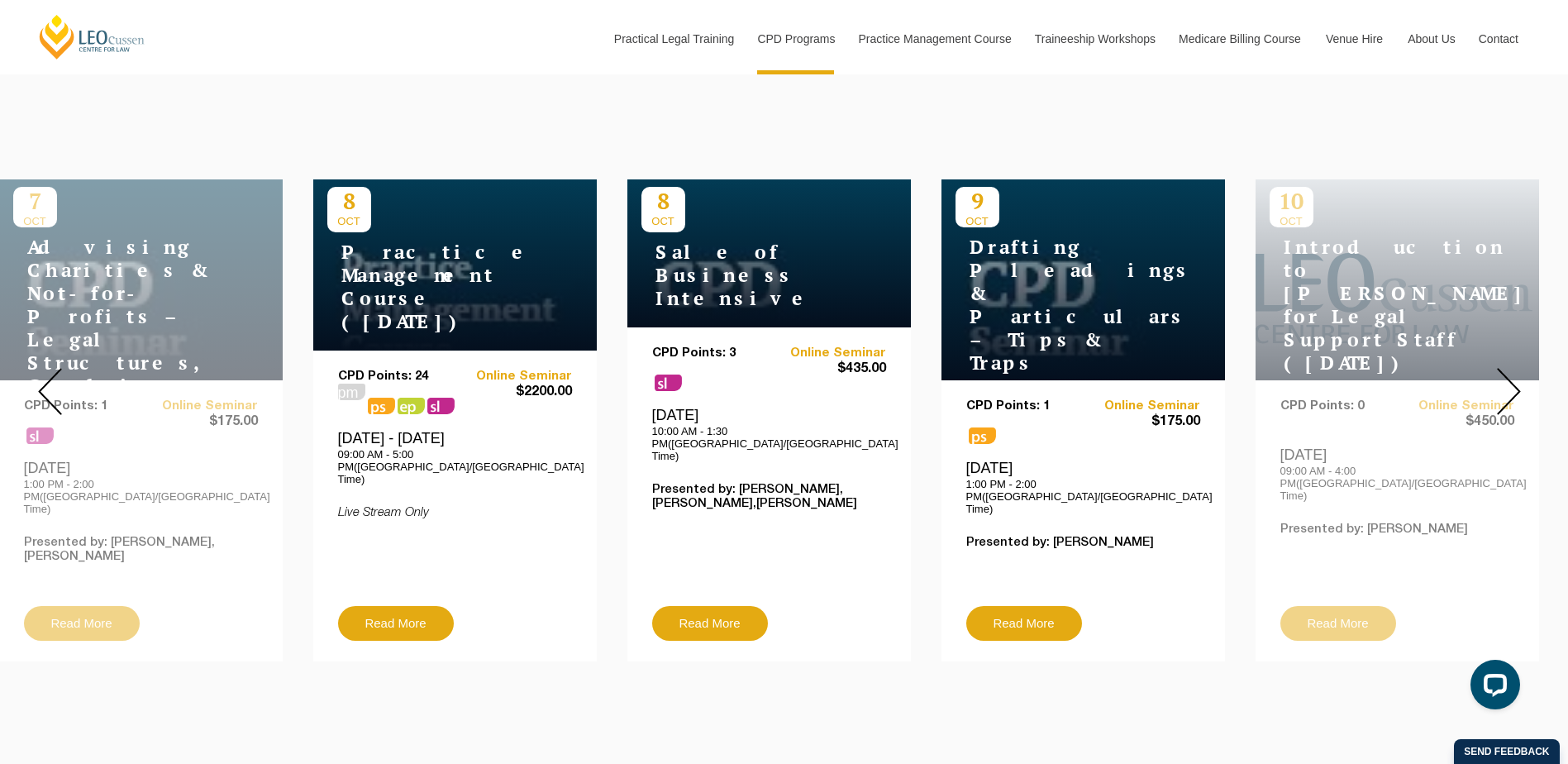
click at [1506, 374] on img at bounding box center [1509, 391] width 24 height 48
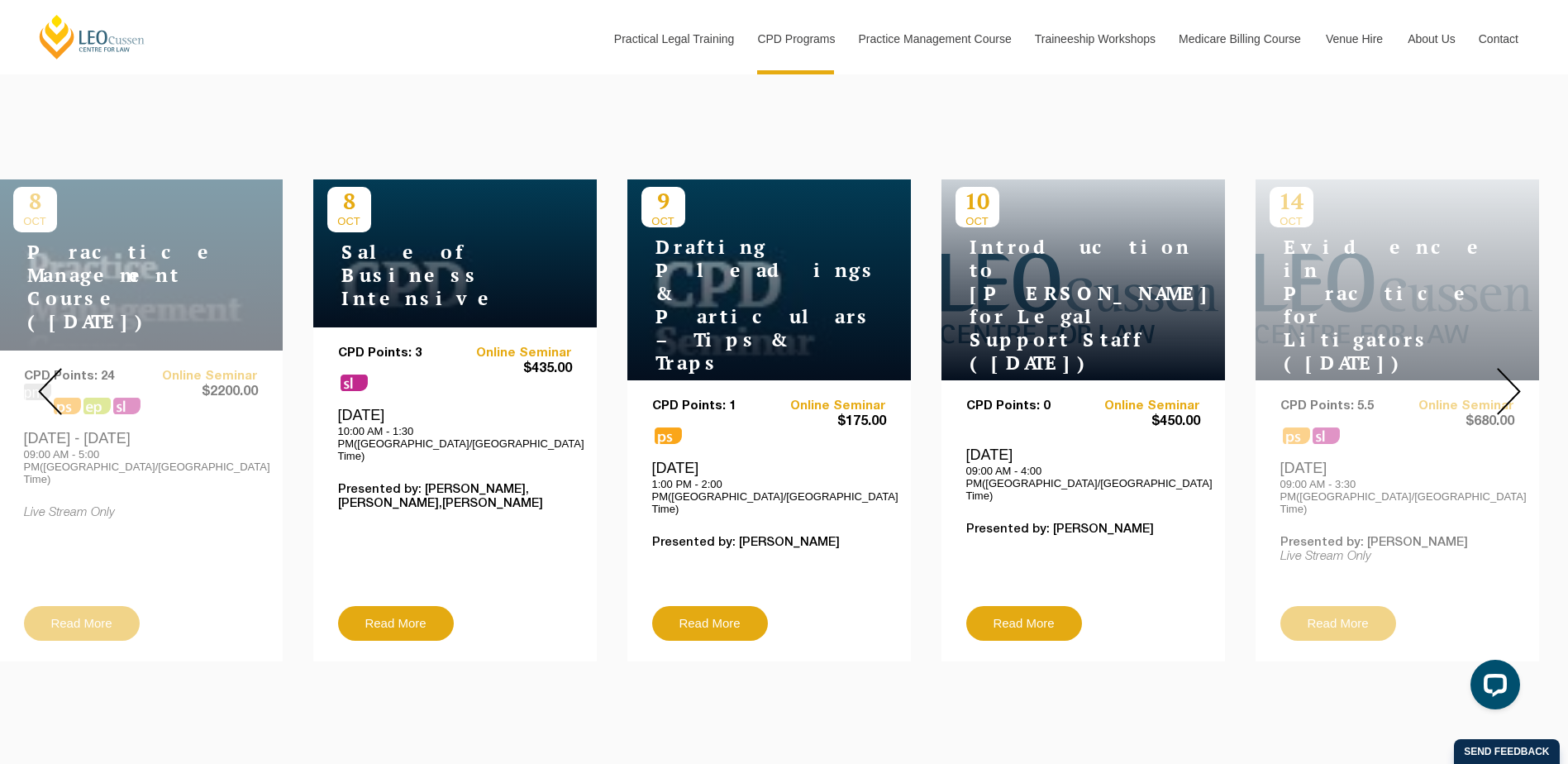
click at [1506, 374] on img at bounding box center [1509, 391] width 24 height 48
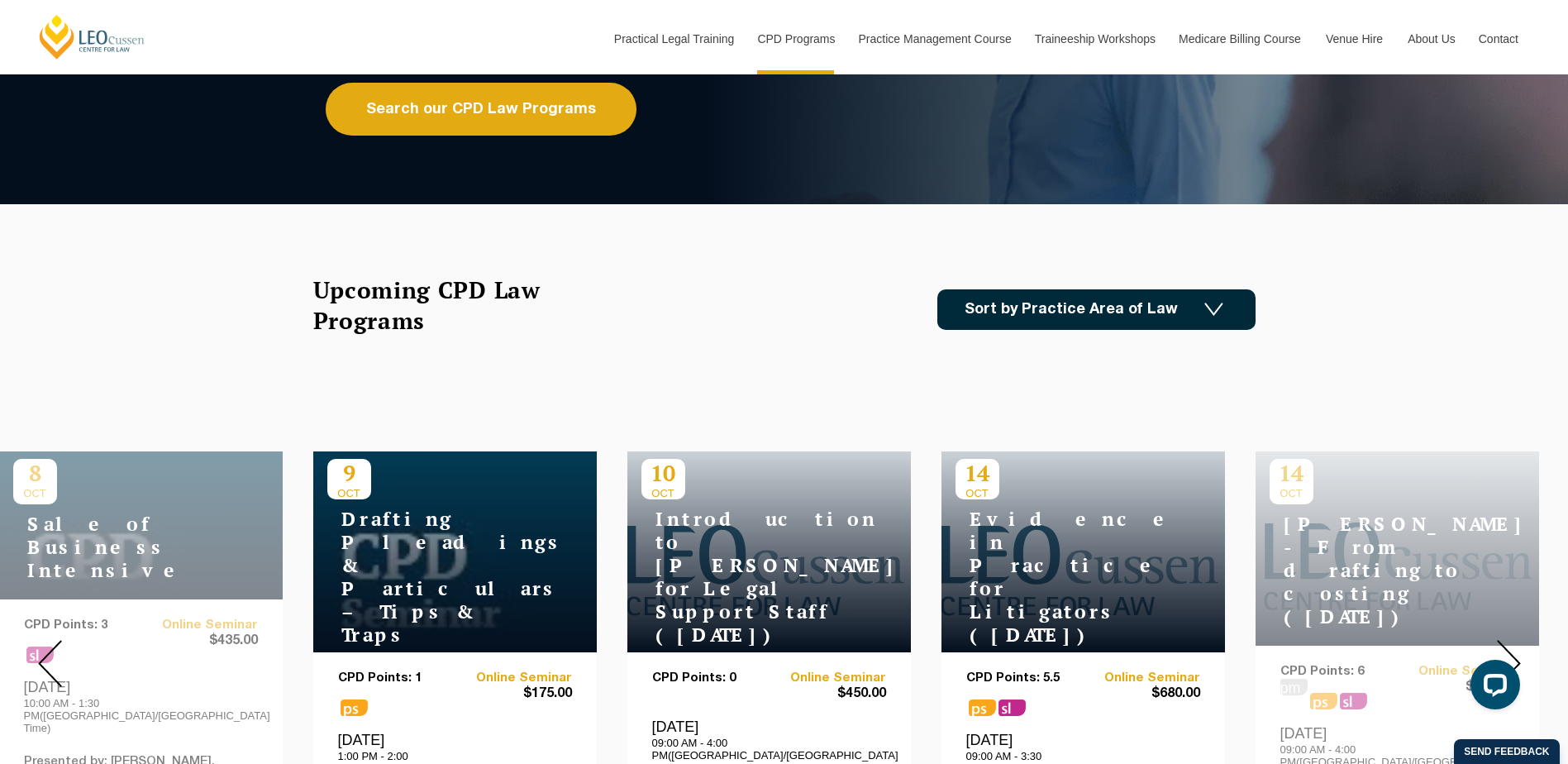
scroll to position [330, 0]
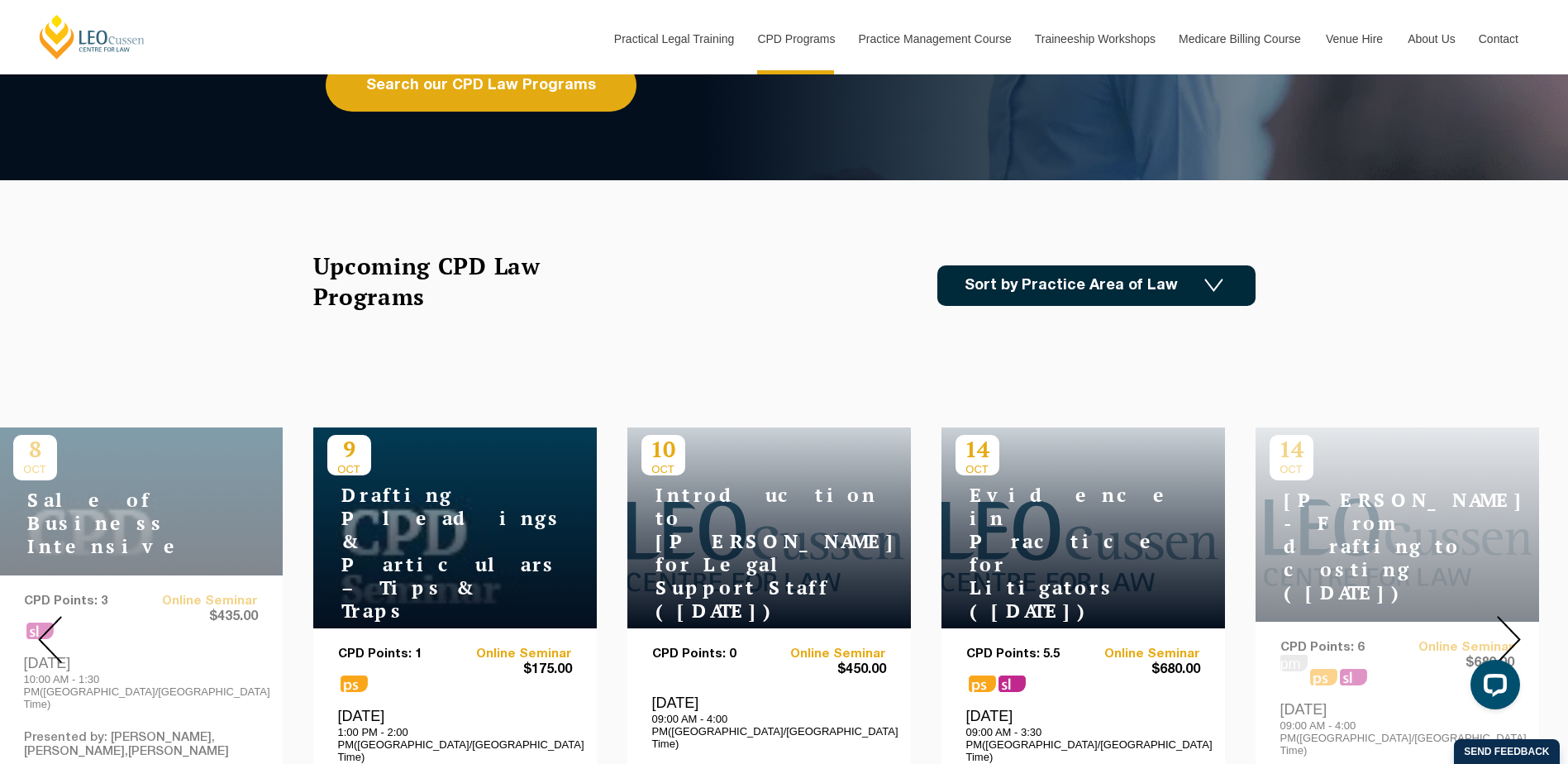
click at [1142, 286] on link "Sort by Practice Area of Law" at bounding box center [1096, 285] width 318 height 40
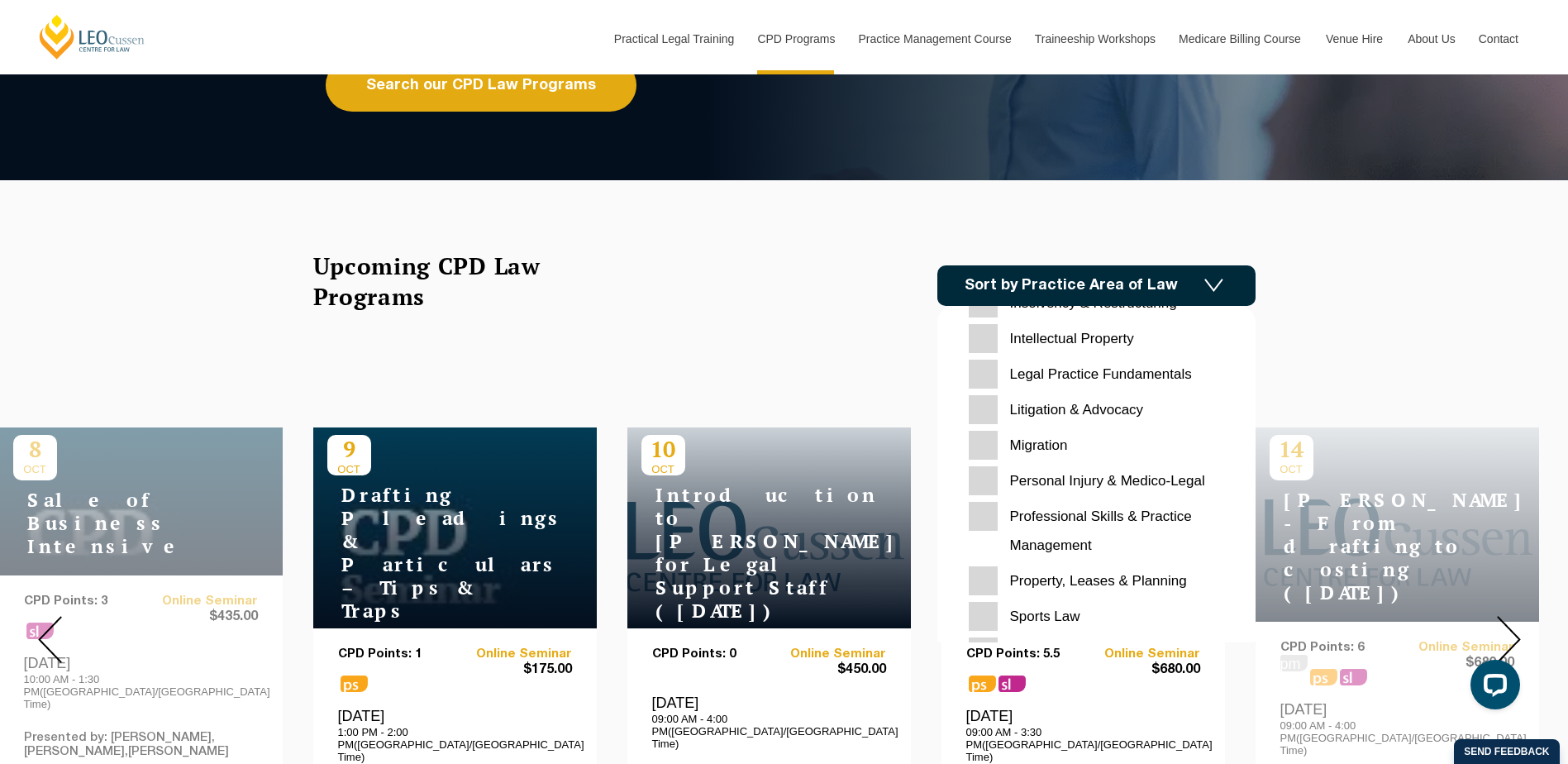
scroll to position [521, 0]
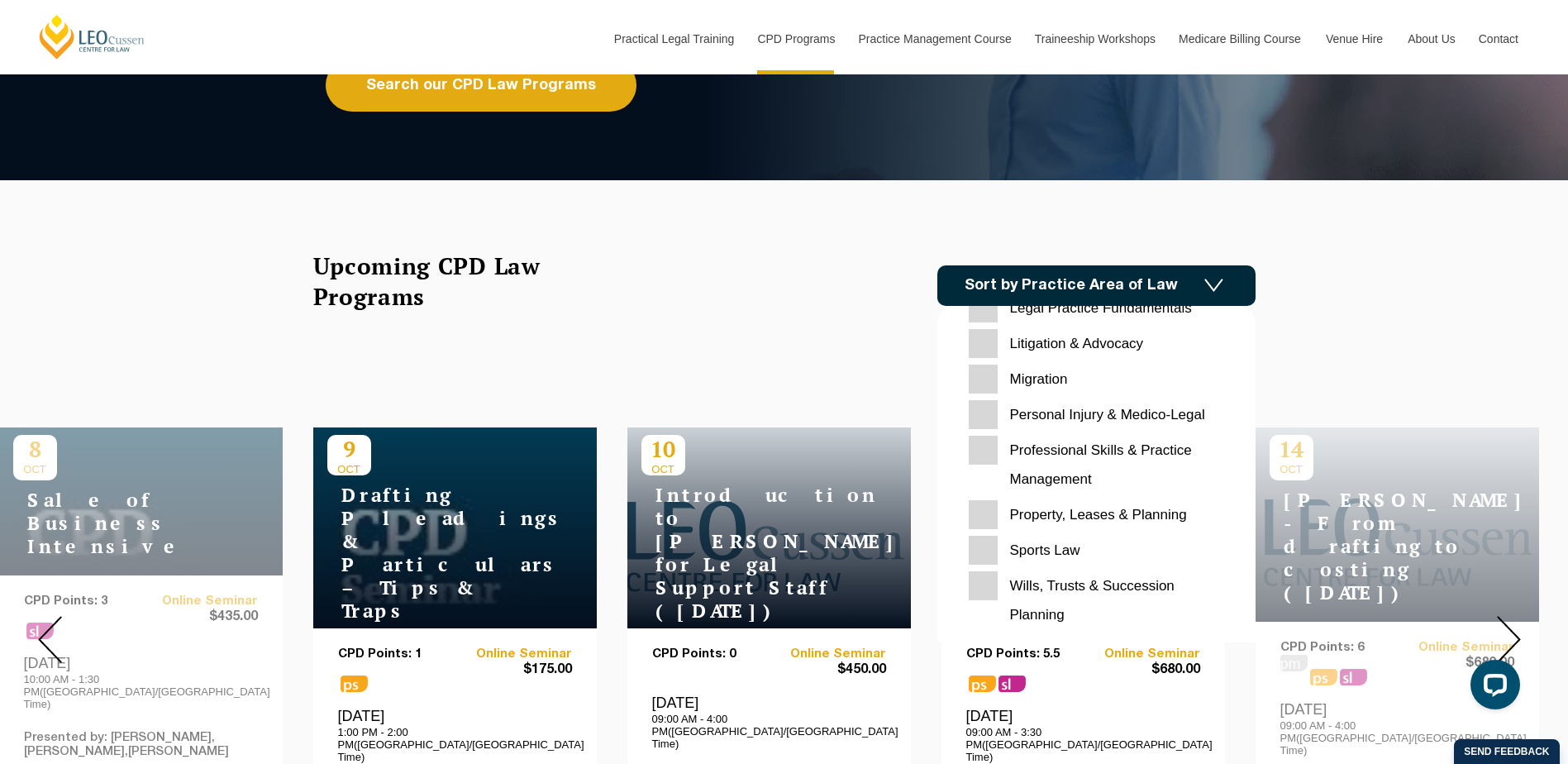
click at [994, 591] on Planning "Wills, Trusts & Succession Planning" at bounding box center [1097, 600] width 256 height 58
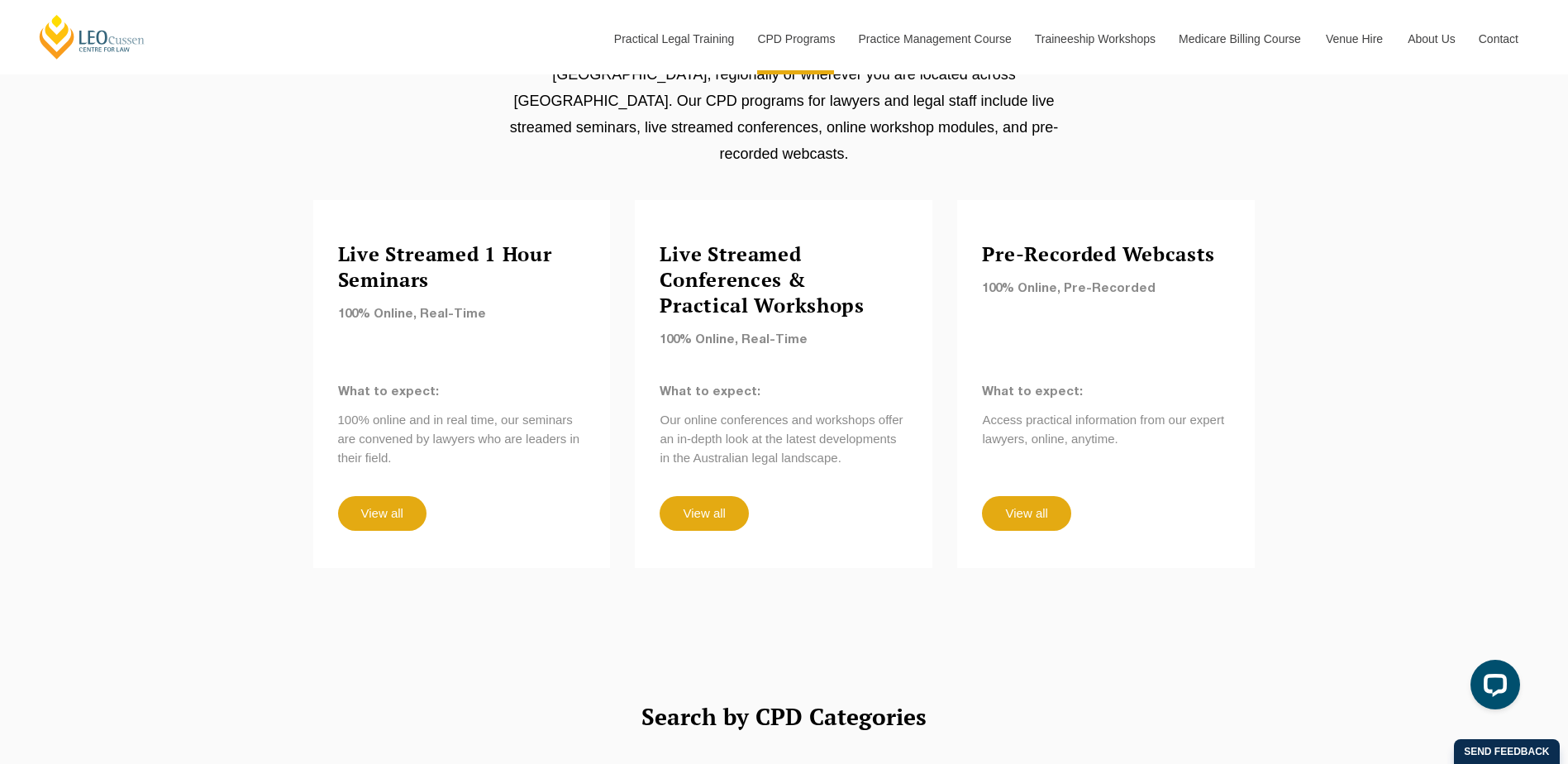
scroll to position [992, 0]
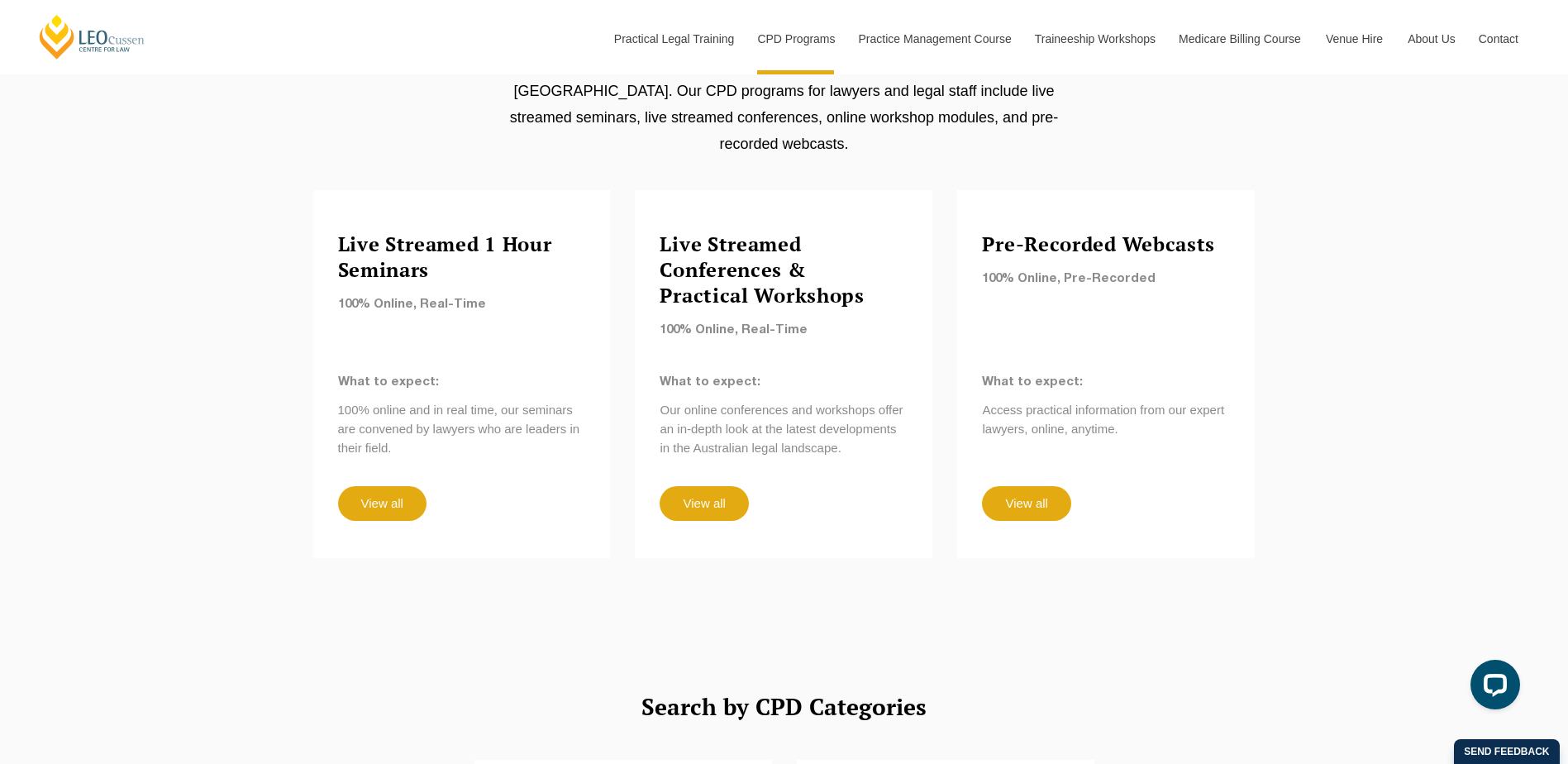
click at [498, 231] on h4 "Live Streamed 1 Hour Seminars" at bounding box center [462, 257] width 248 height 51
click at [388, 497] on div "Live Streamed 1 Hour Seminars 100% Online, Real-Time What to expect: 100% onlin…" at bounding box center [462, 374] width 298 height 368
drag, startPoint x: 388, startPoint y: 496, endPoint x: 384, endPoint y: 483, distance: 13.6
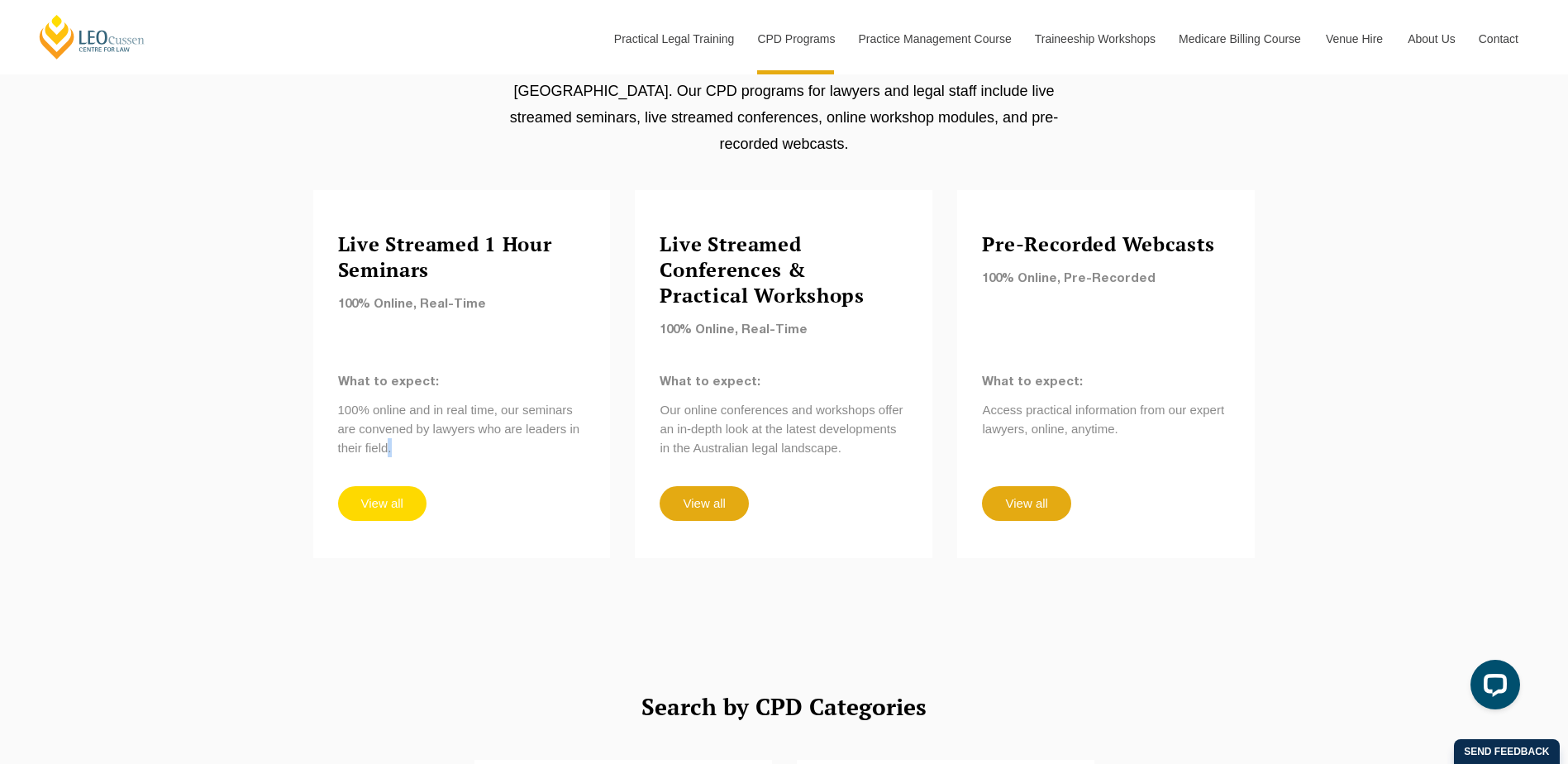
click at [384, 486] on link "View all" at bounding box center [382, 503] width 89 height 35
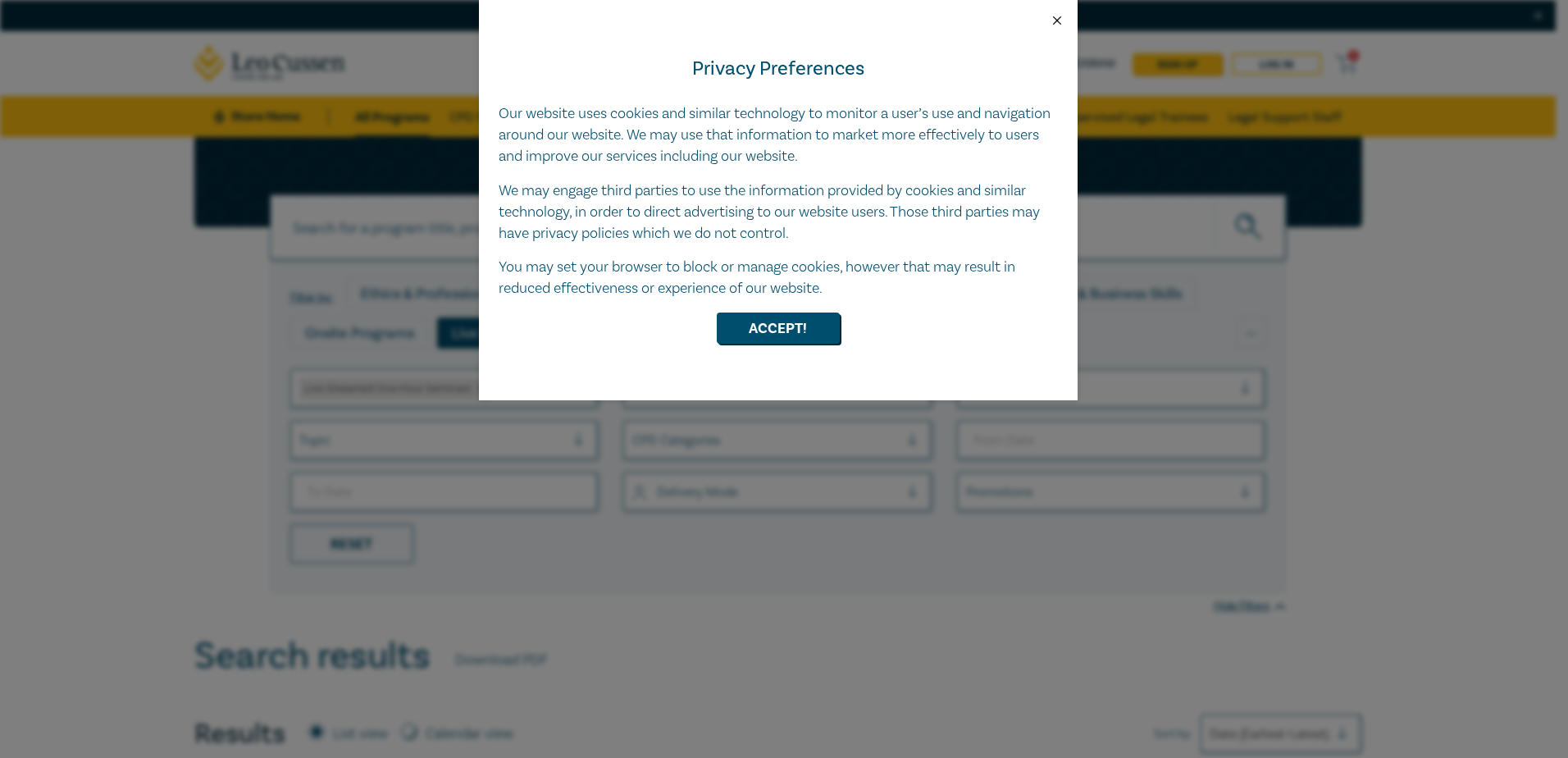
click at [1057, 23] on button "Close" at bounding box center [1057, 20] width 15 height 15
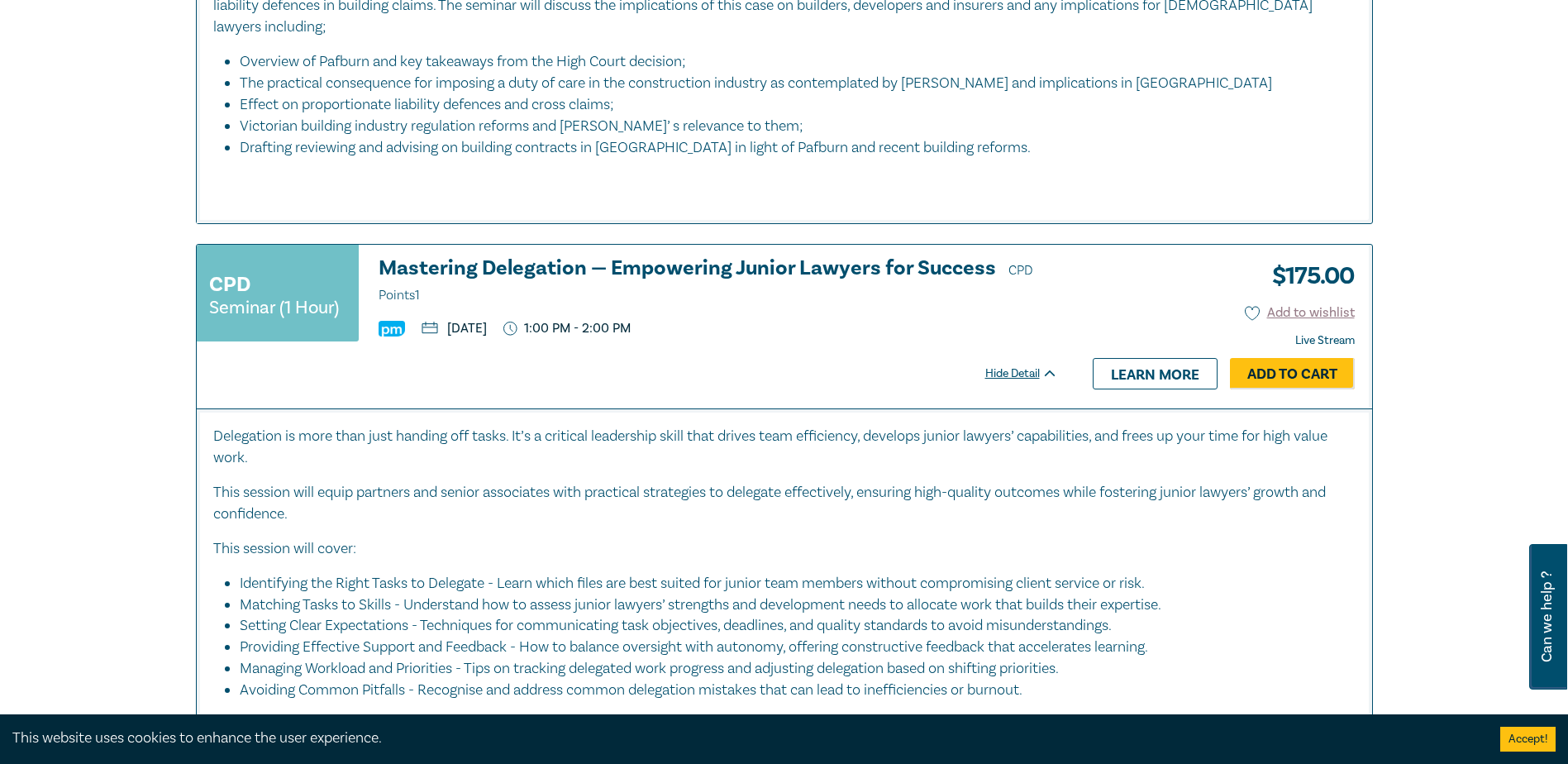
scroll to position [3554, 0]
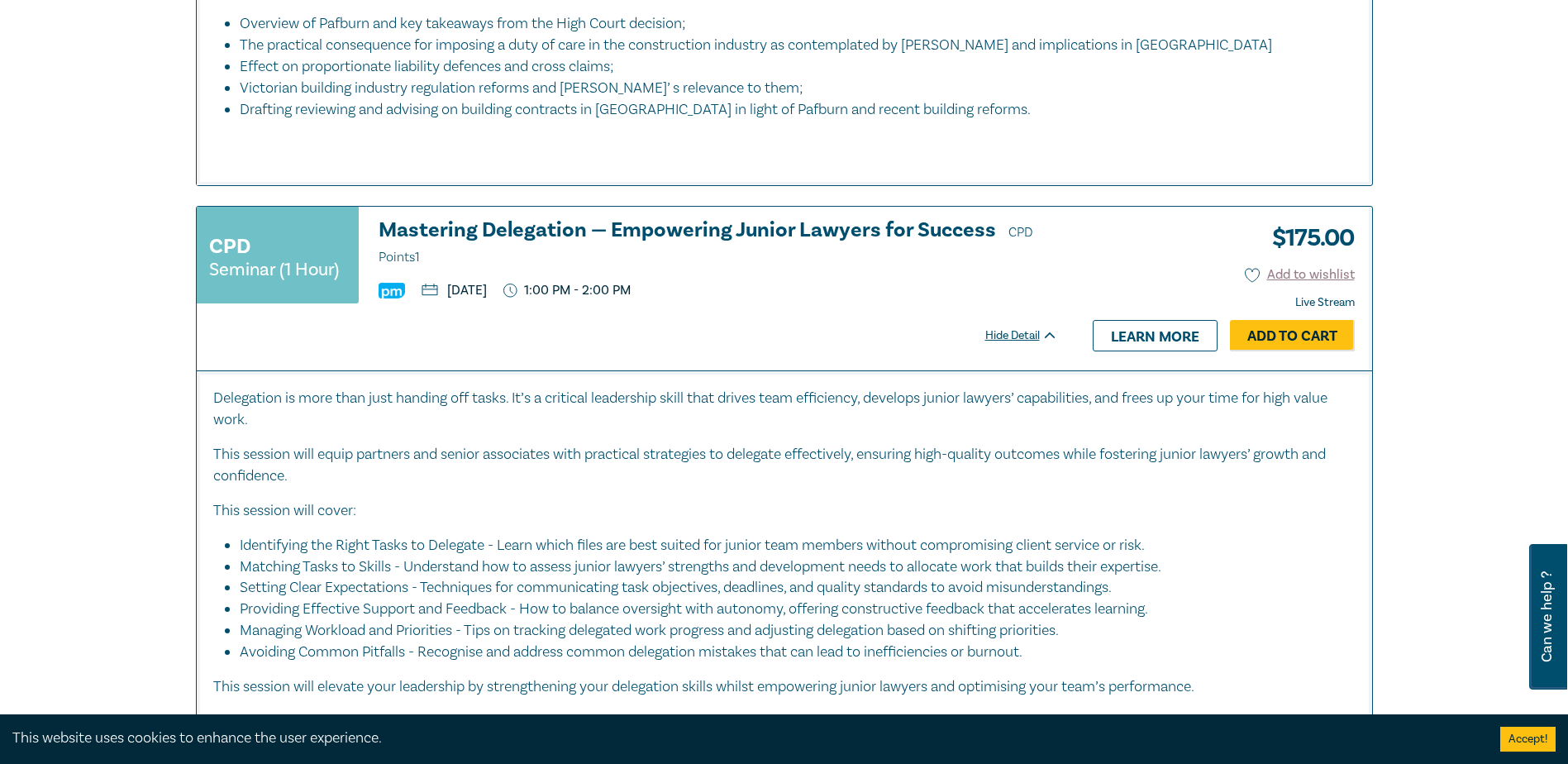
click at [455, 388] on p "Delegation is more than just handing off tasks. It’s a critical leadership skil…" at bounding box center [784, 410] width 1143 height 43
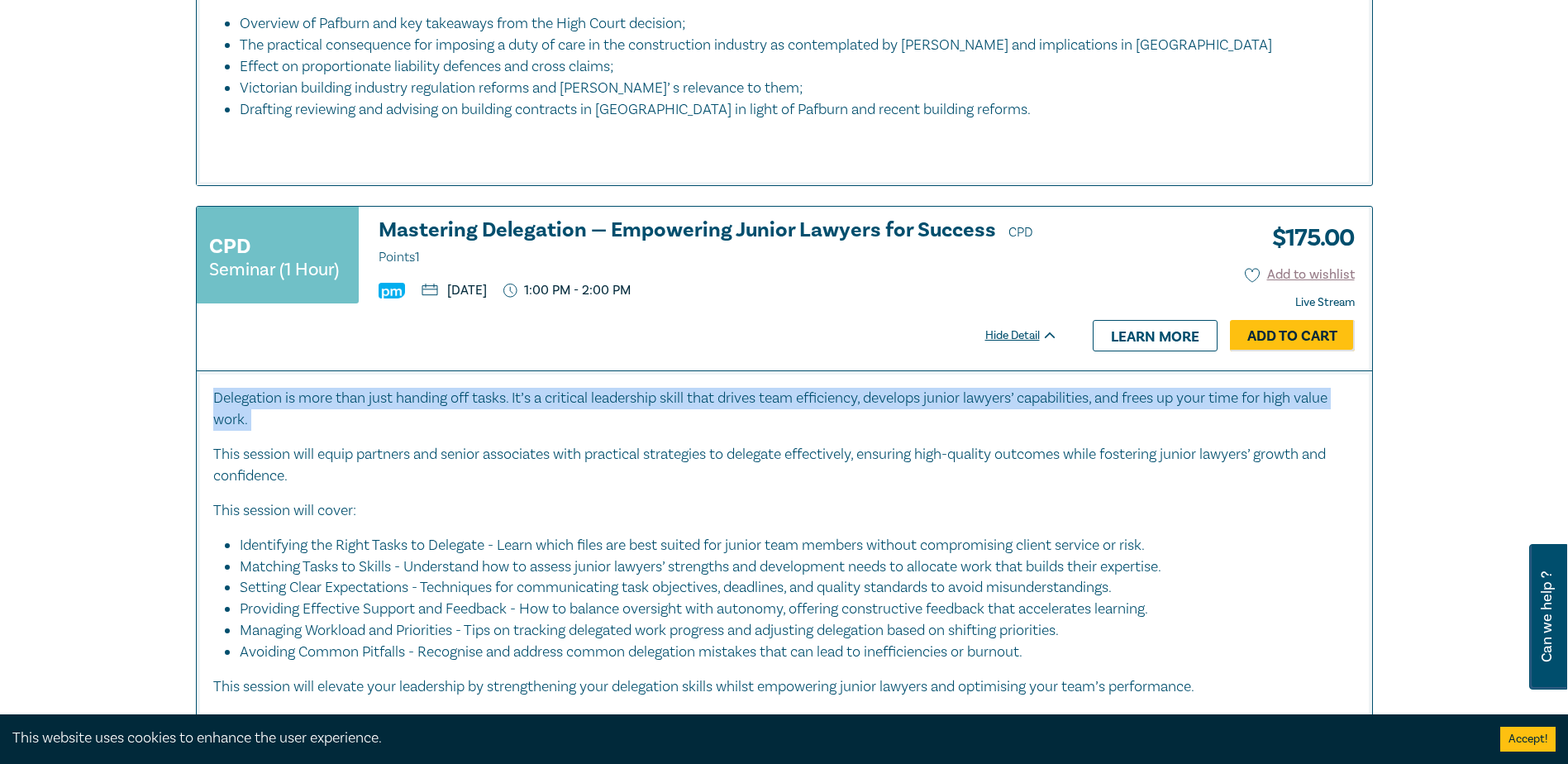
click at [455, 388] on p "Delegation is more than just handing off tasks. It’s a critical leadership skil…" at bounding box center [784, 410] width 1143 height 43
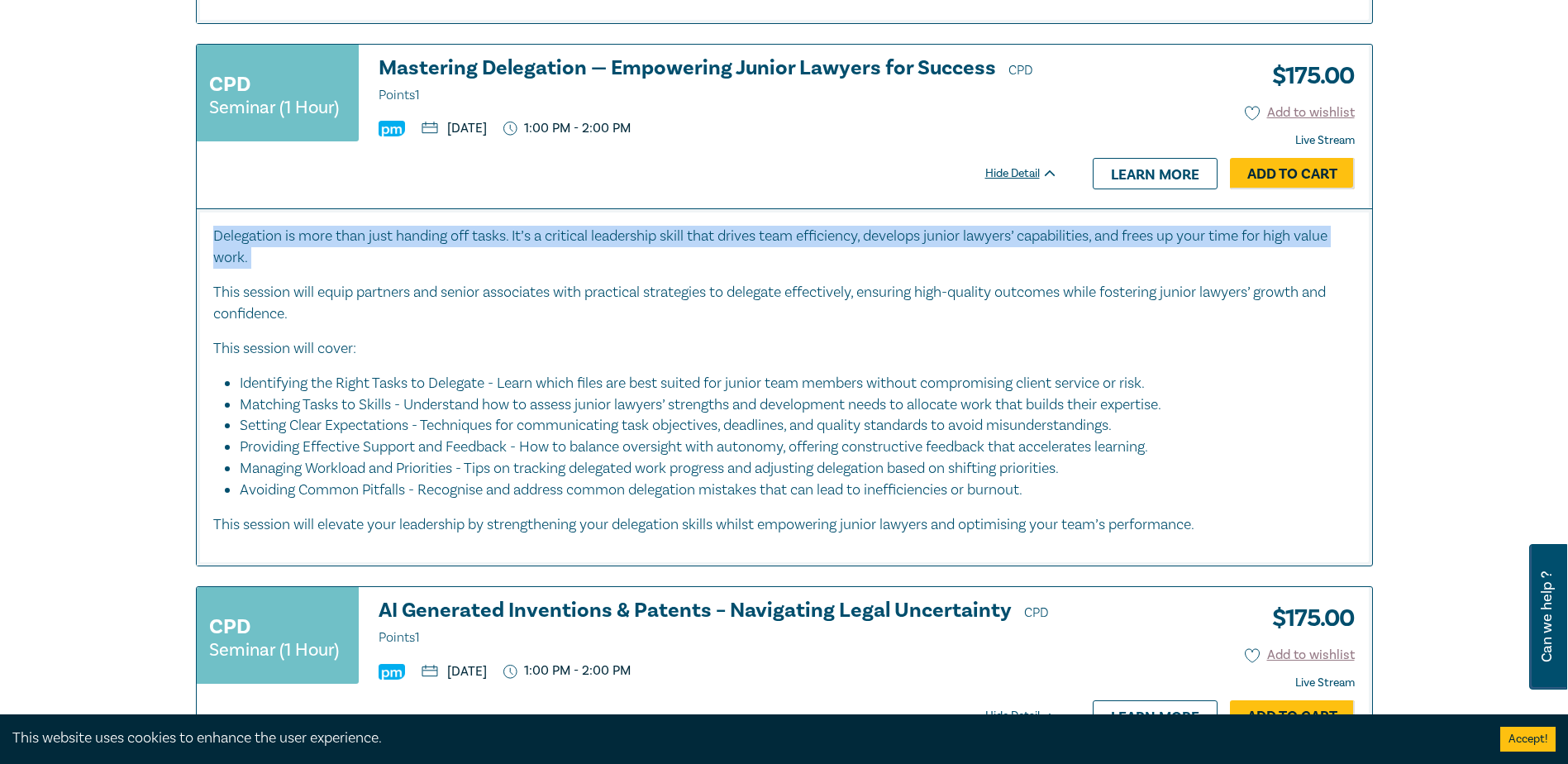
scroll to position [3720, 0]
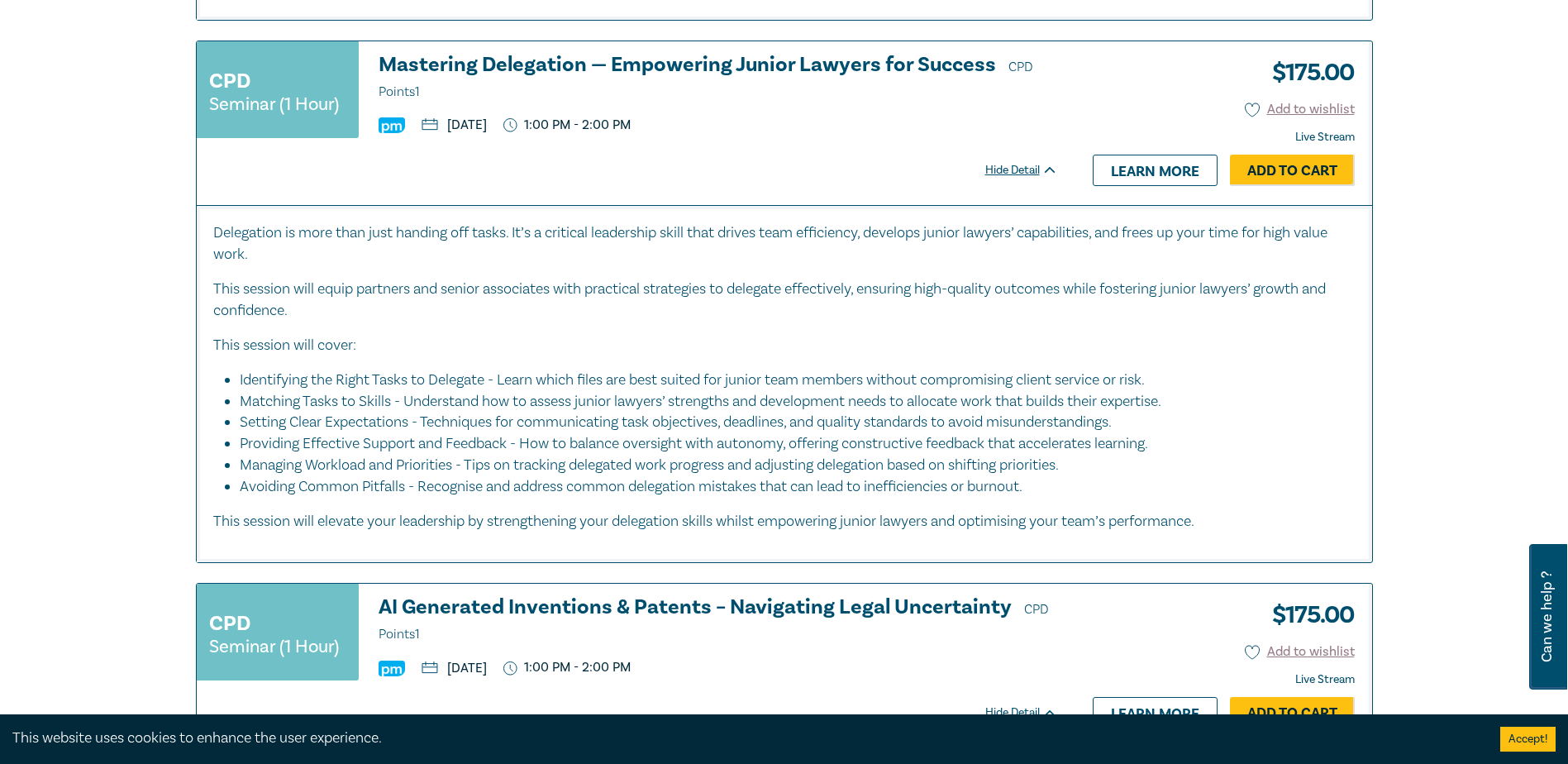
click at [446, 369] on li "Identifying the Right Tasks to Delegate - Learn which files are best suited for…" at bounding box center [789, 380] width 1100 height 21
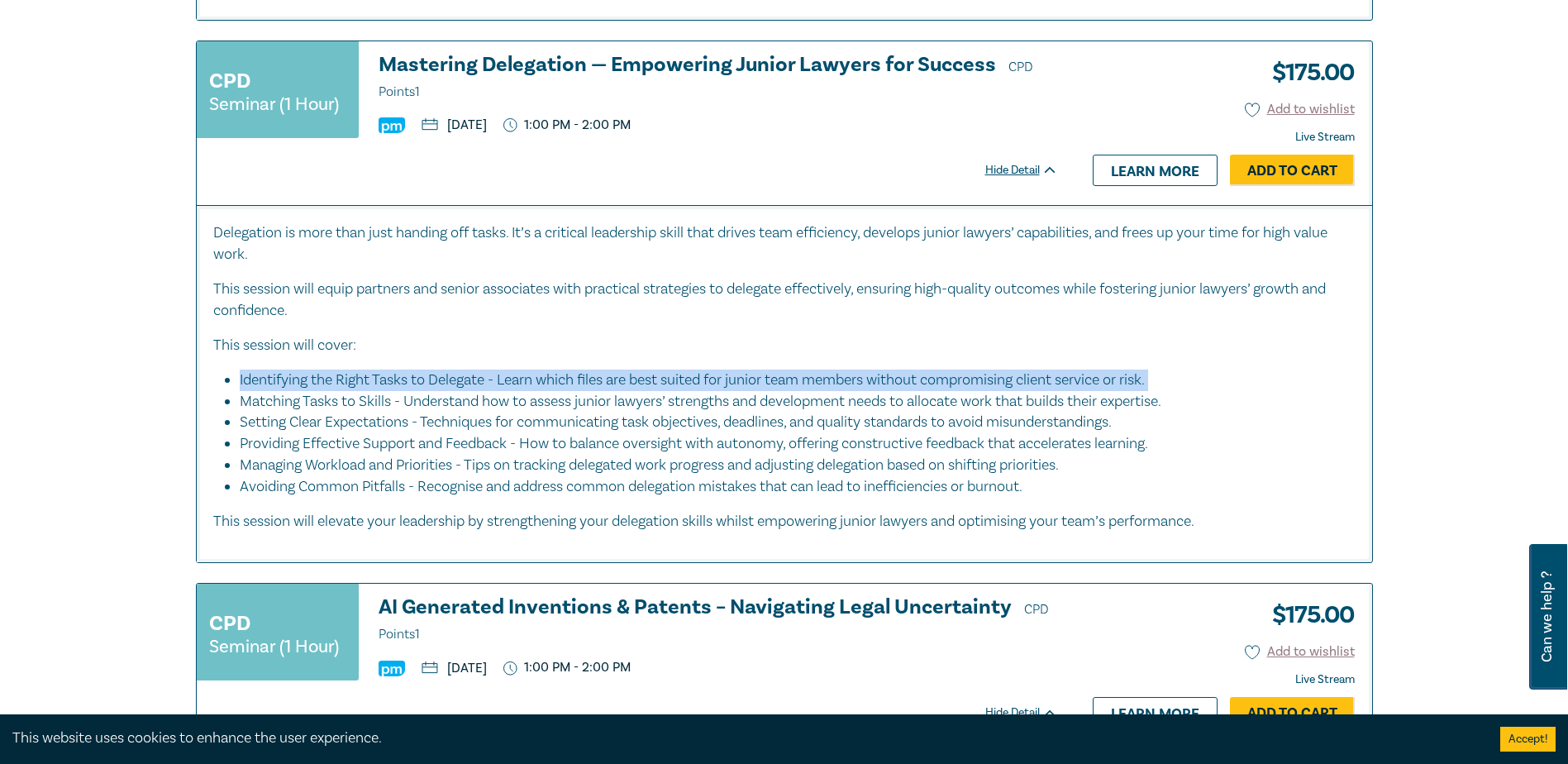
click at [446, 369] on li "Identifying the Right Tasks to Delegate - Learn which files are best suited for…" at bounding box center [789, 380] width 1100 height 21
click at [262, 369] on li "Identifying the Right Tasks to Delegate - Learn which files are best suited for…" at bounding box center [789, 380] width 1100 height 21
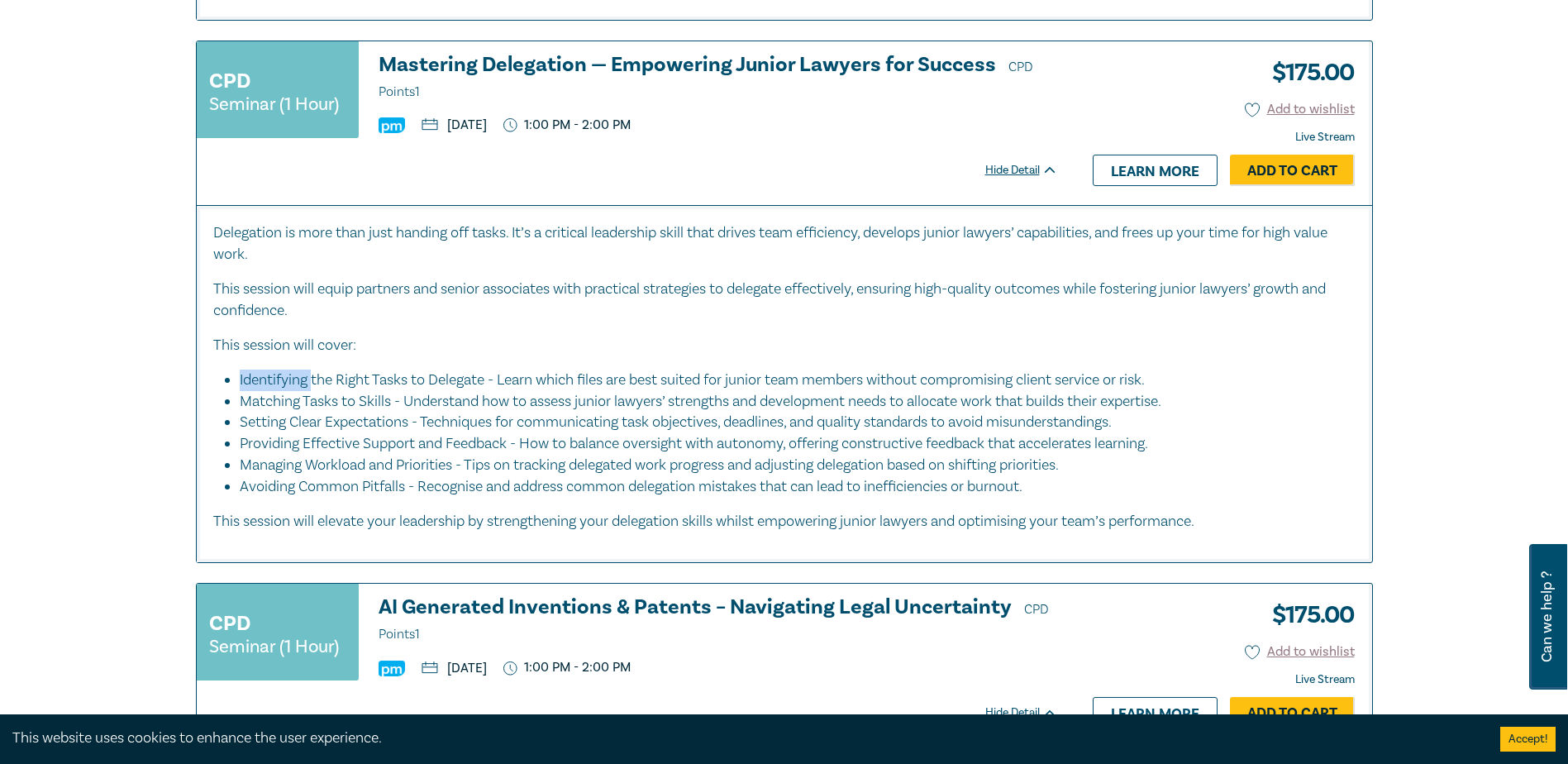
click at [262, 369] on li "Identifying the Right Tasks to Delegate - Learn which files are best suited for…" at bounding box center [789, 380] width 1100 height 21
drag, startPoint x: 262, startPoint y: 359, endPoint x: 264, endPoint y: 373, distance: 14.1
click at [264, 391] on li "Matching Tasks to Skills - Understand how to assess junior lawyers’ strengths a…" at bounding box center [789, 401] width 1100 height 21
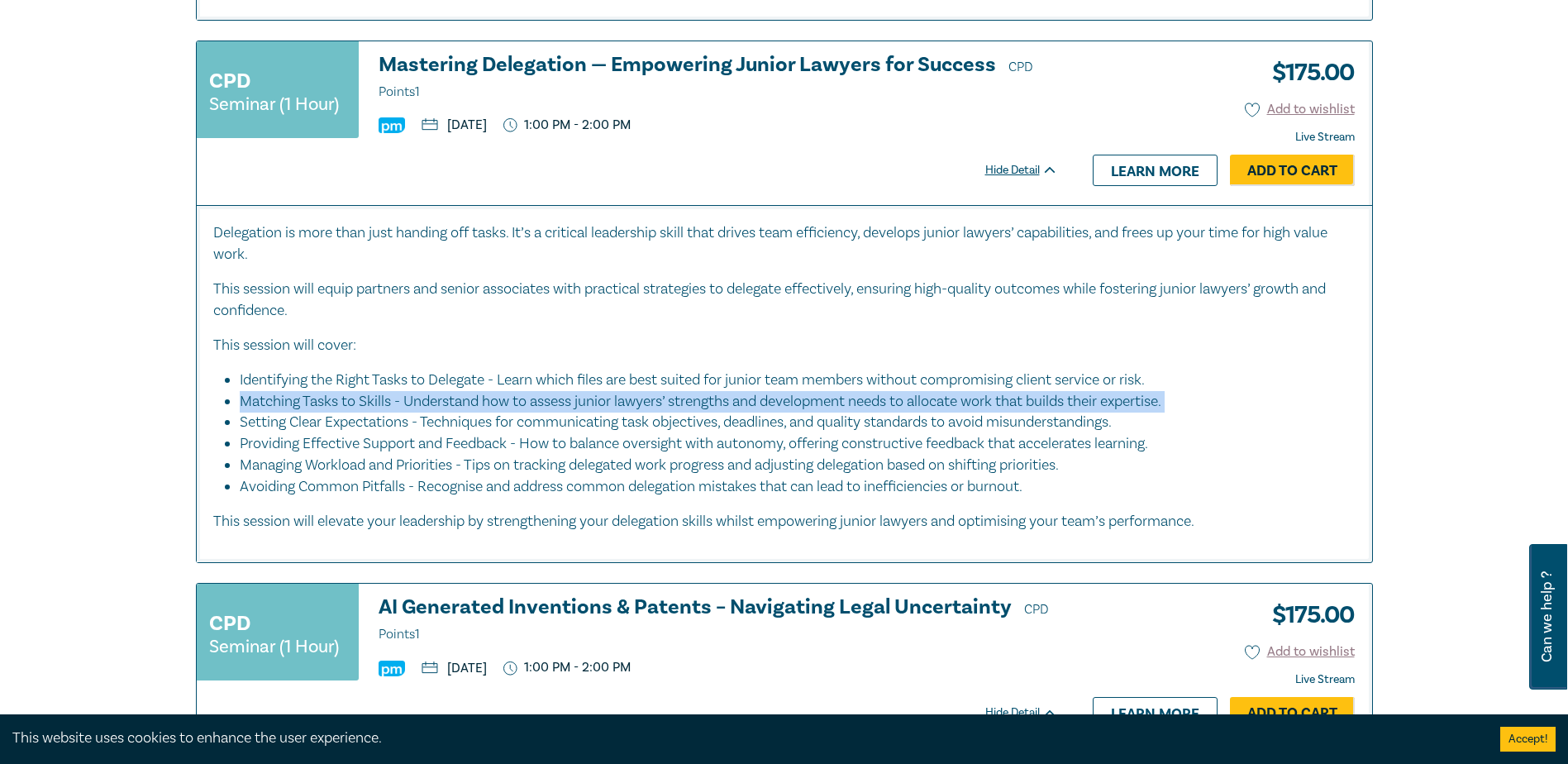
click at [264, 391] on li "Matching Tasks to Skills - Understand how to assess junior lawyers’ strengths a…" at bounding box center [789, 401] width 1100 height 21
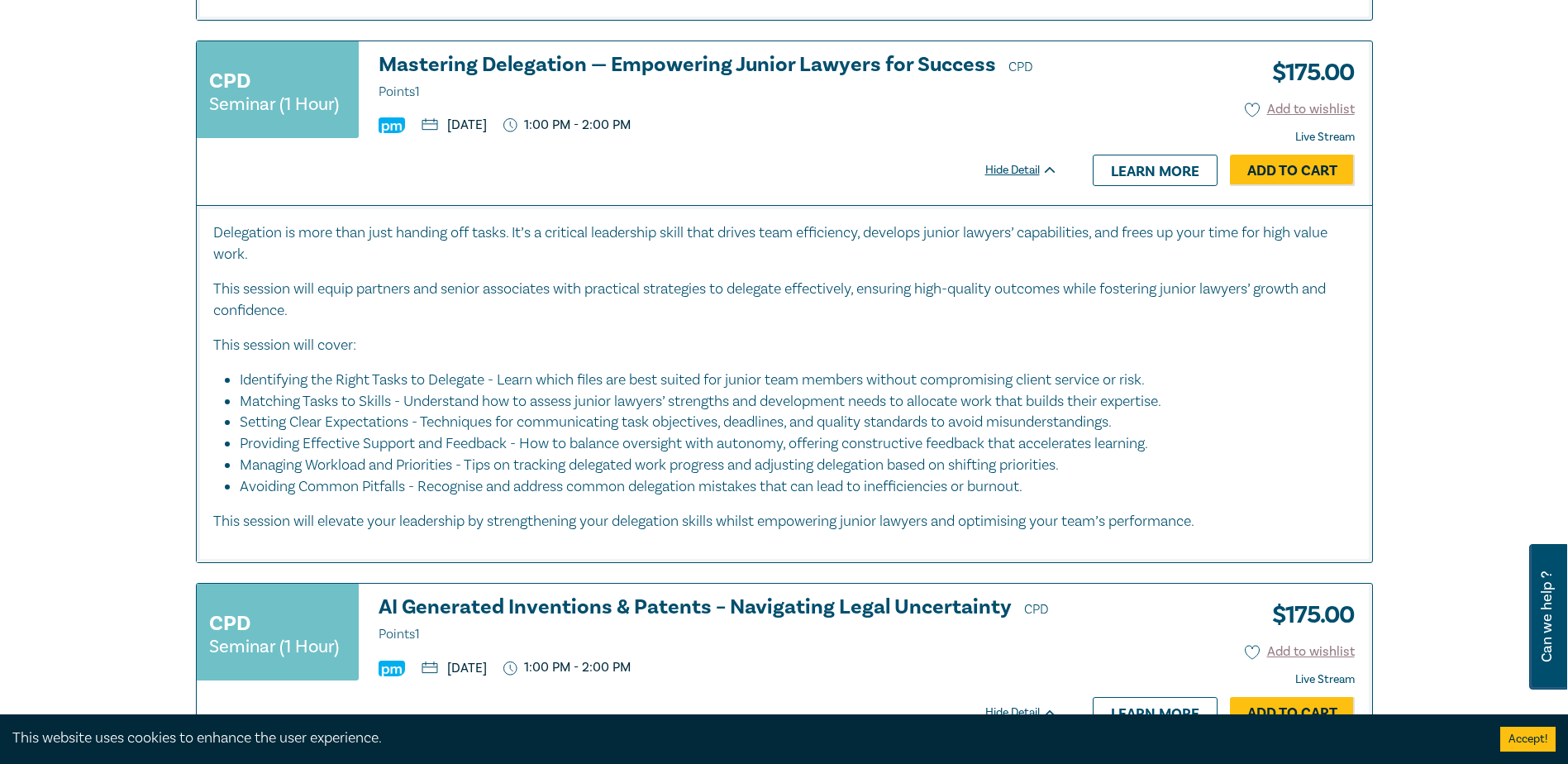
drag, startPoint x: 264, startPoint y: 373, endPoint x: 253, endPoint y: 396, distance: 25.5
click at [253, 411] on li "Setting Clear Expectations - Techniques for communicating task objectives, dead…" at bounding box center [789, 422] width 1100 height 21
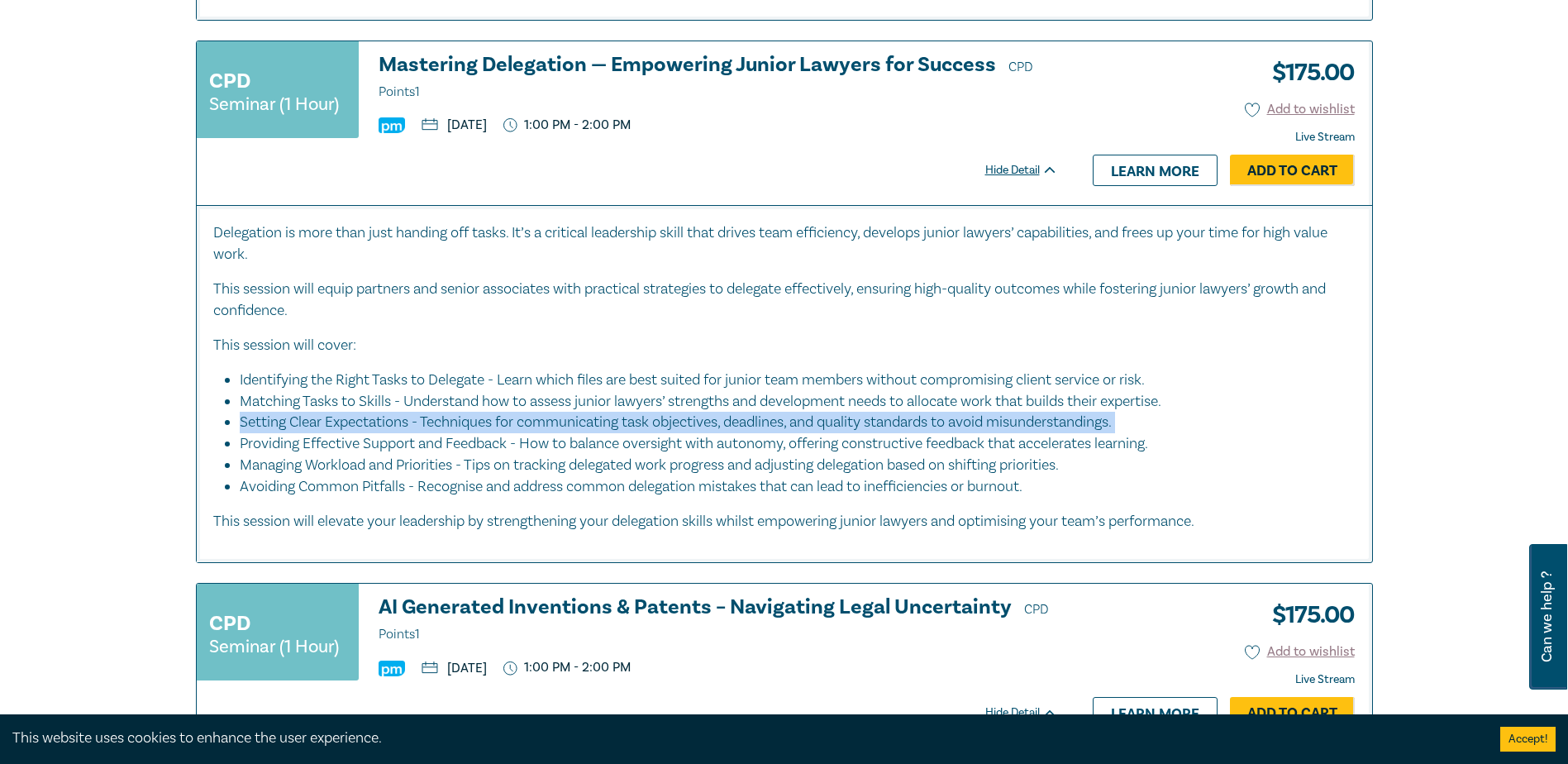
click at [253, 411] on li "Setting Clear Expectations - Techniques for communicating task objectives, dead…" at bounding box center [789, 422] width 1100 height 21
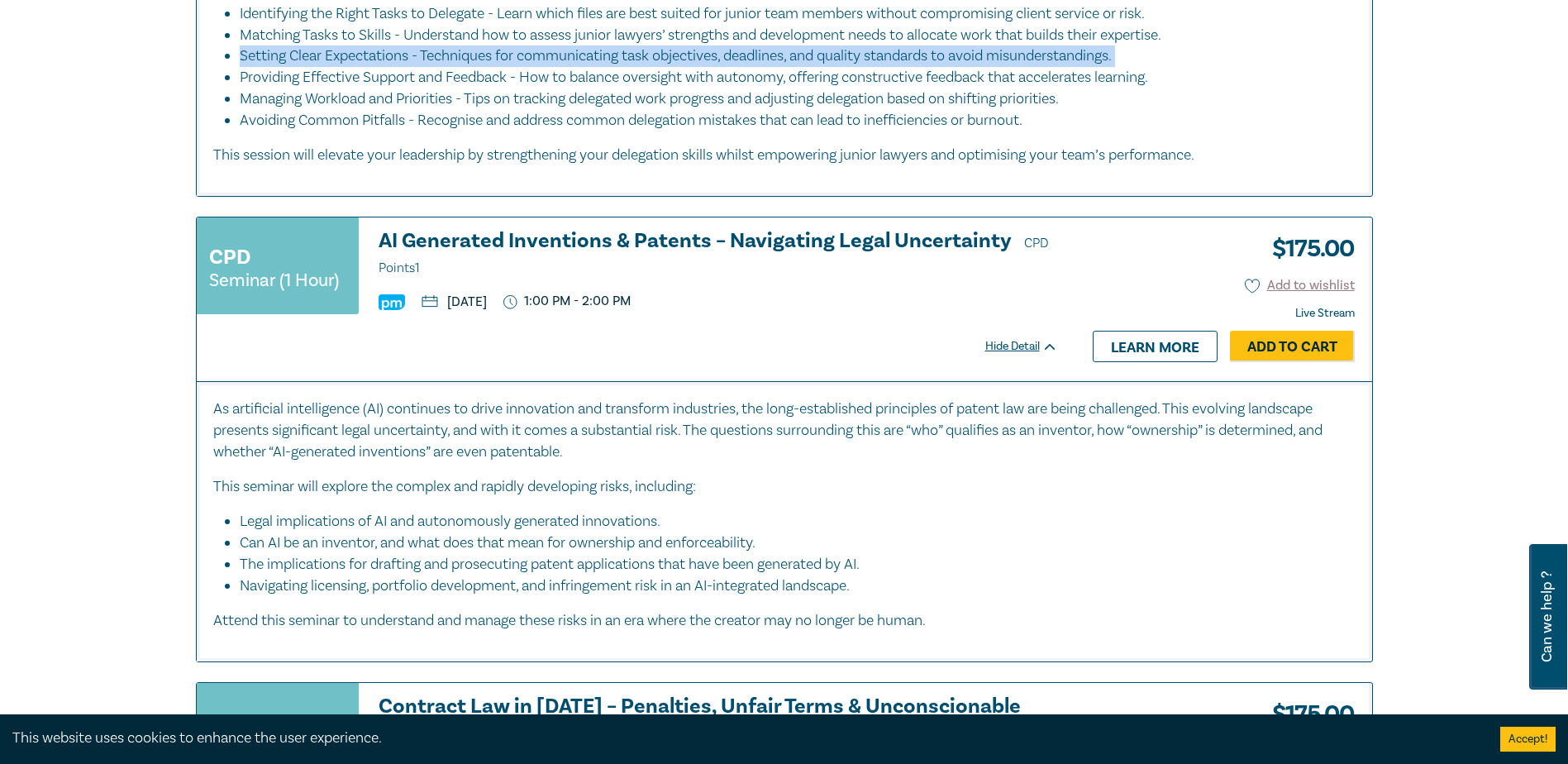
scroll to position [4216, 0]
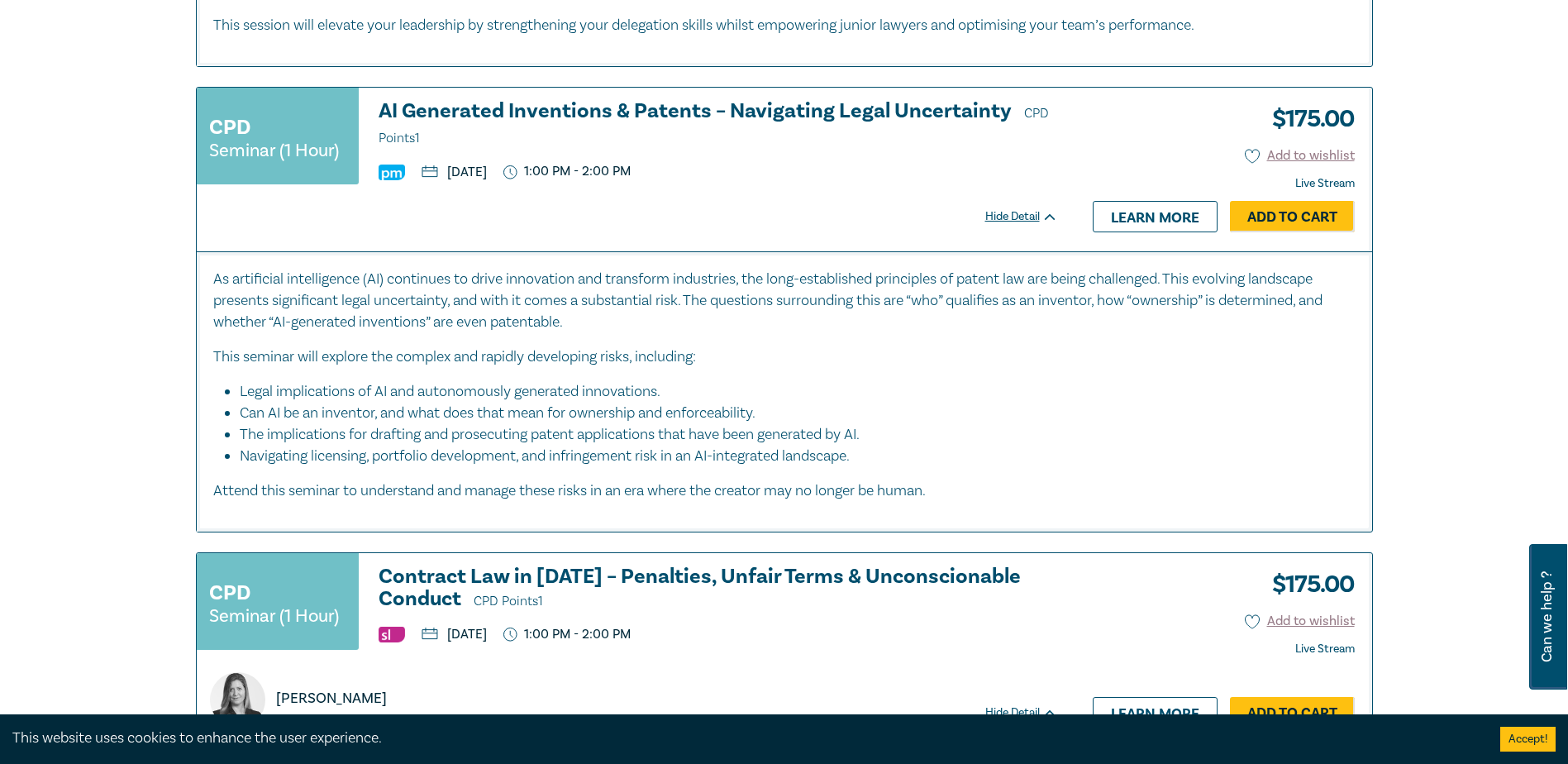
click at [134, 345] on div "Filter by: Ethics & Professional Responsibility Substantive Law Professional Sk…" at bounding box center [784, 273] width 1568 height 8702
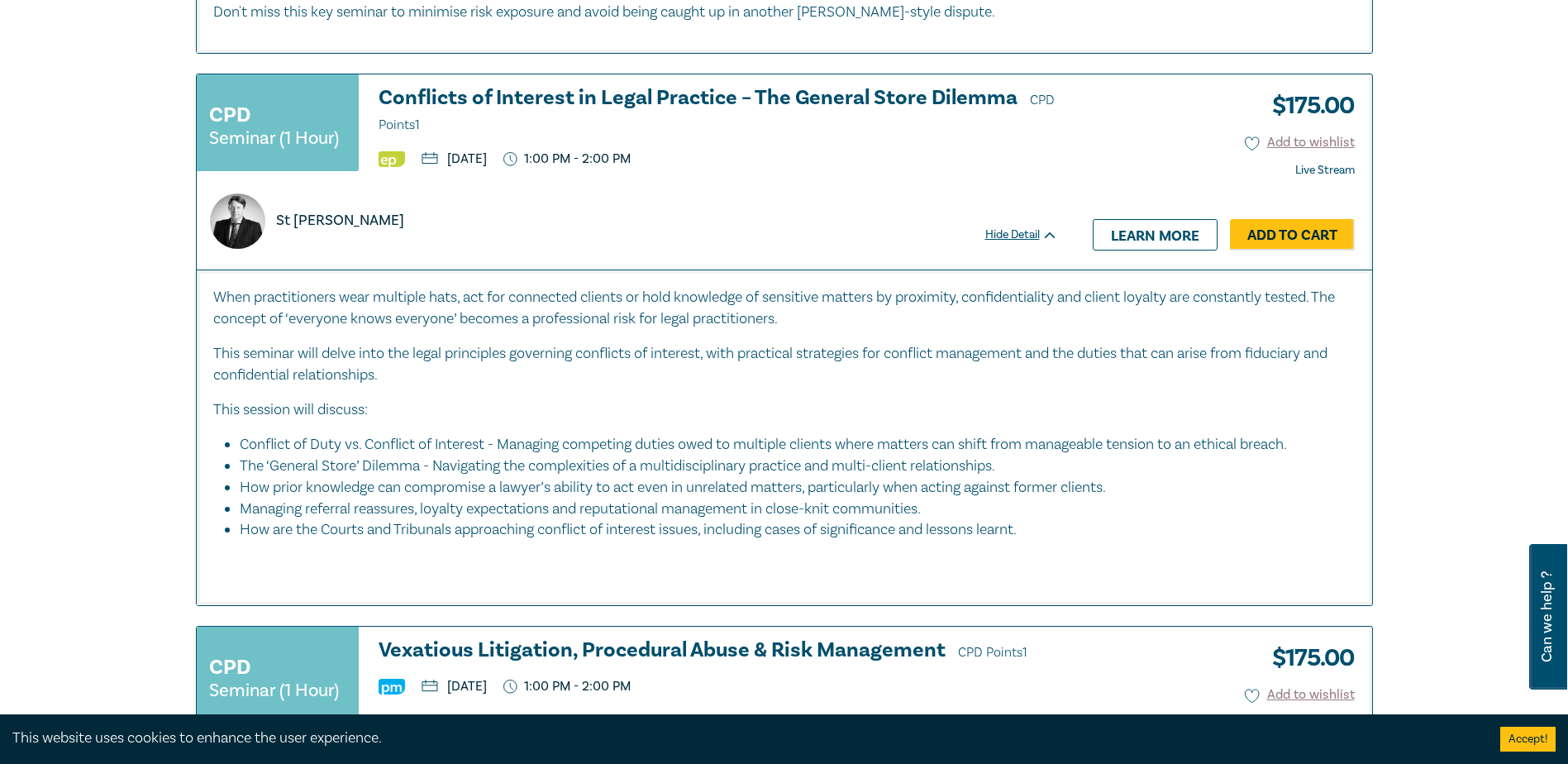
scroll to position [7026, 0]
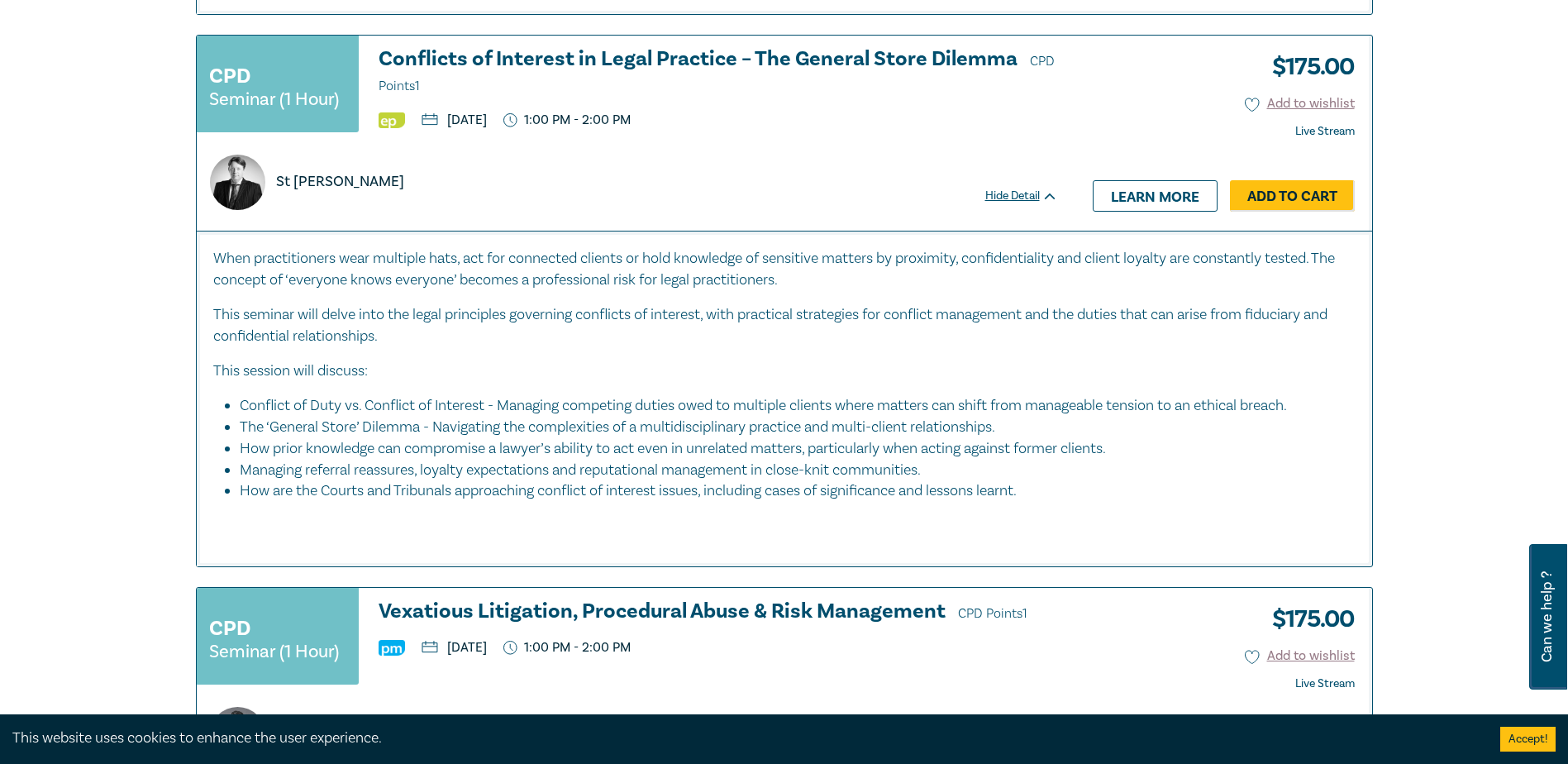
click at [672, 414] on li "Conflict of Duty vs. Conflict of Interest - Managing competing duties owed to m…" at bounding box center [789, 406] width 1100 height 21
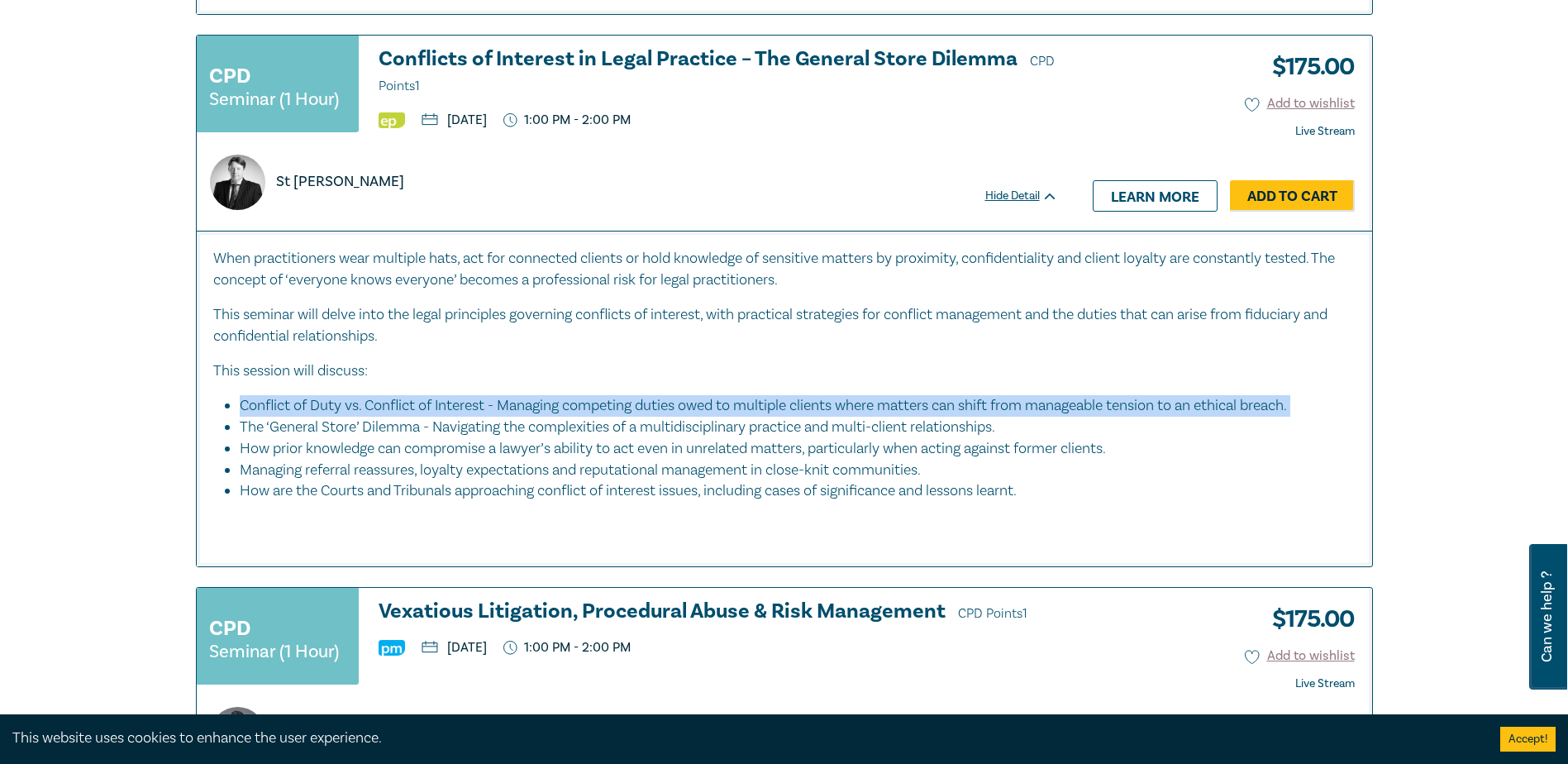
click at [672, 414] on li "Conflict of Duty vs. Conflict of Interest - Managing competing duties owed to m…" at bounding box center [789, 406] width 1100 height 21
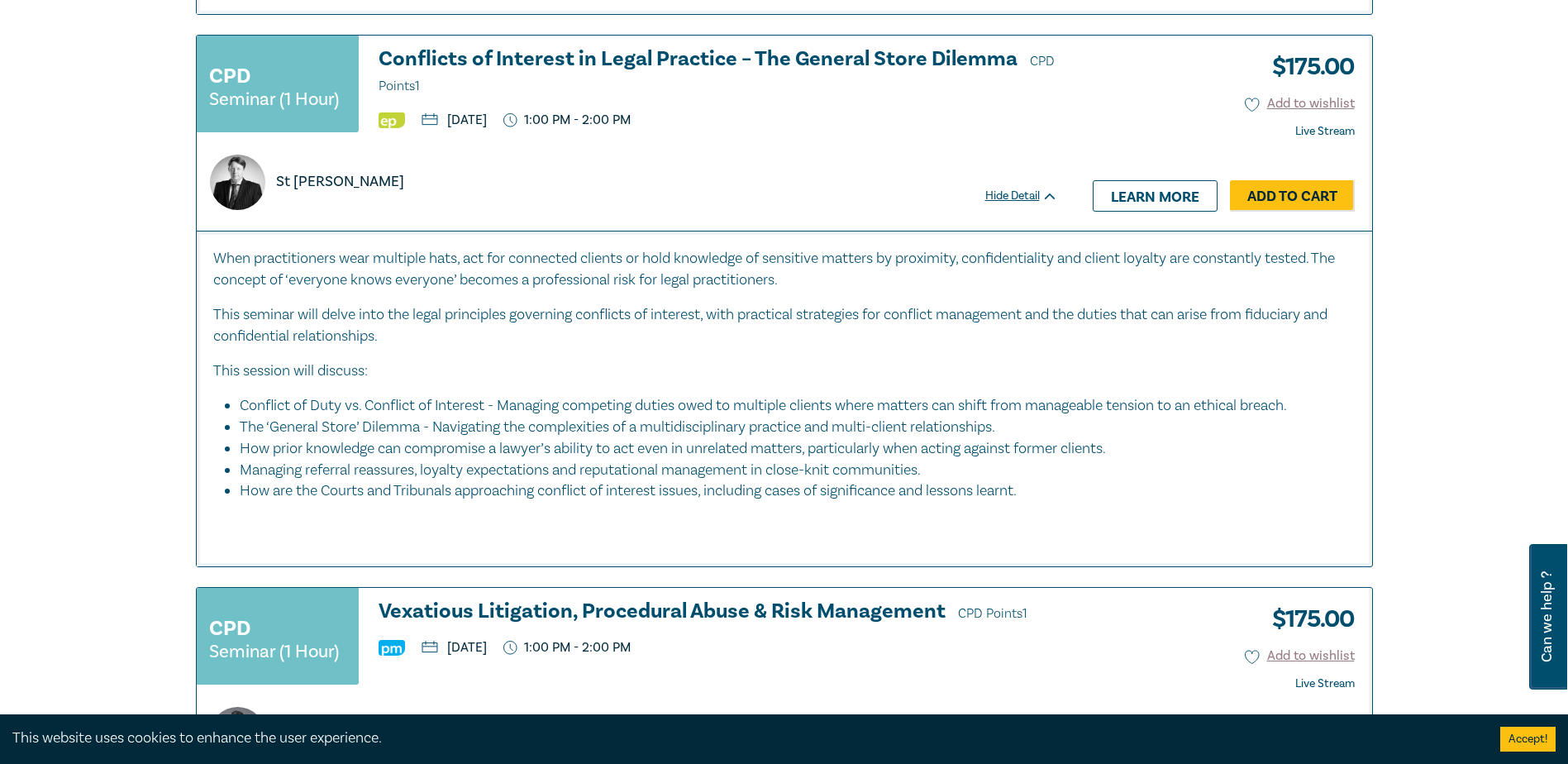
drag, startPoint x: 672, startPoint y: 414, endPoint x: 650, endPoint y: 424, distance: 24.2
click at [650, 424] on li "The ‘General Store’ Dilemma - Navigating the complexities of a multidisciplinar…" at bounding box center [789, 427] width 1100 height 21
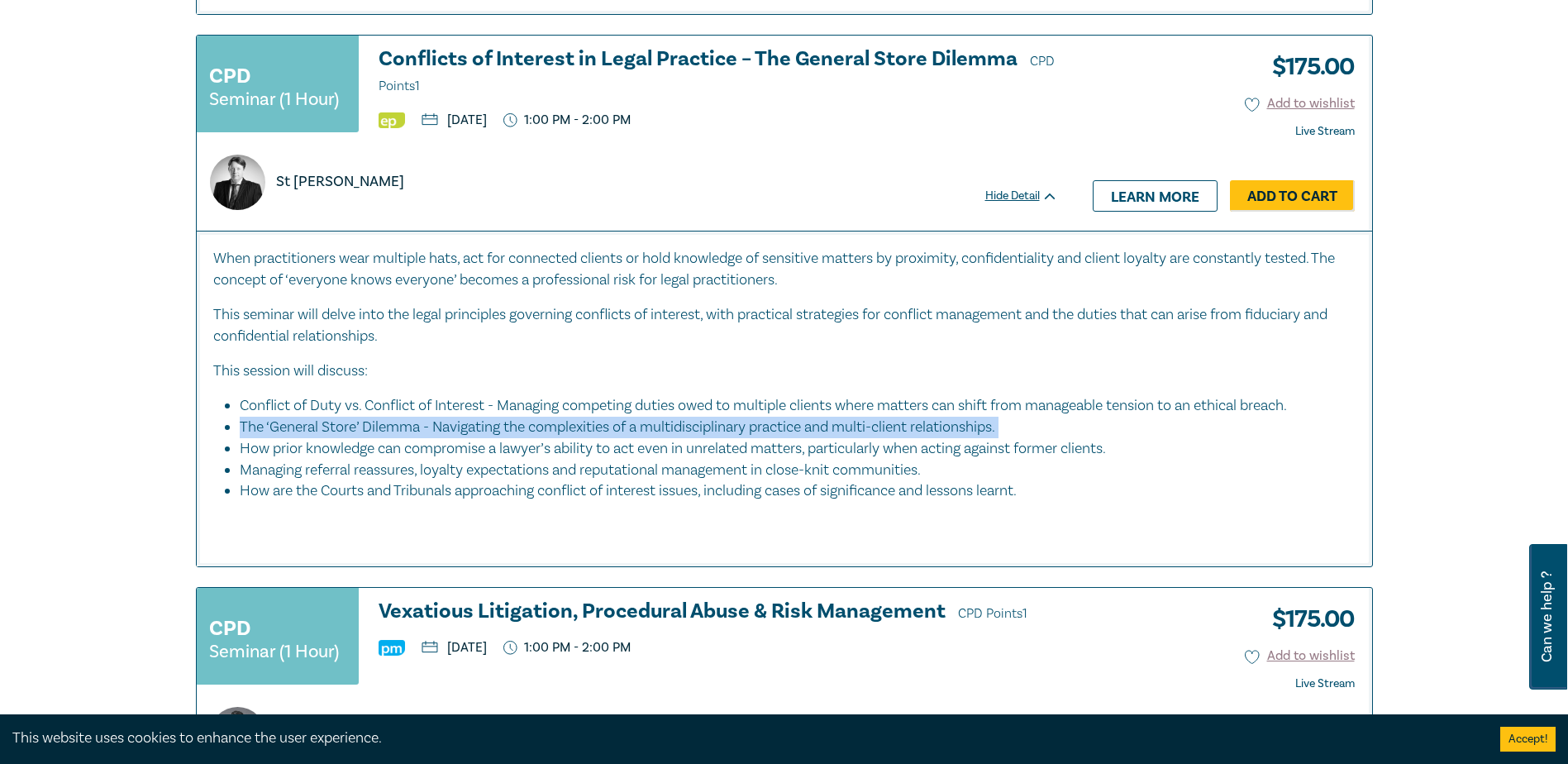
click at [650, 425] on li "The ‘General Store’ Dilemma - Navigating the complexities of a multidisciplinar…" at bounding box center [789, 427] width 1100 height 21
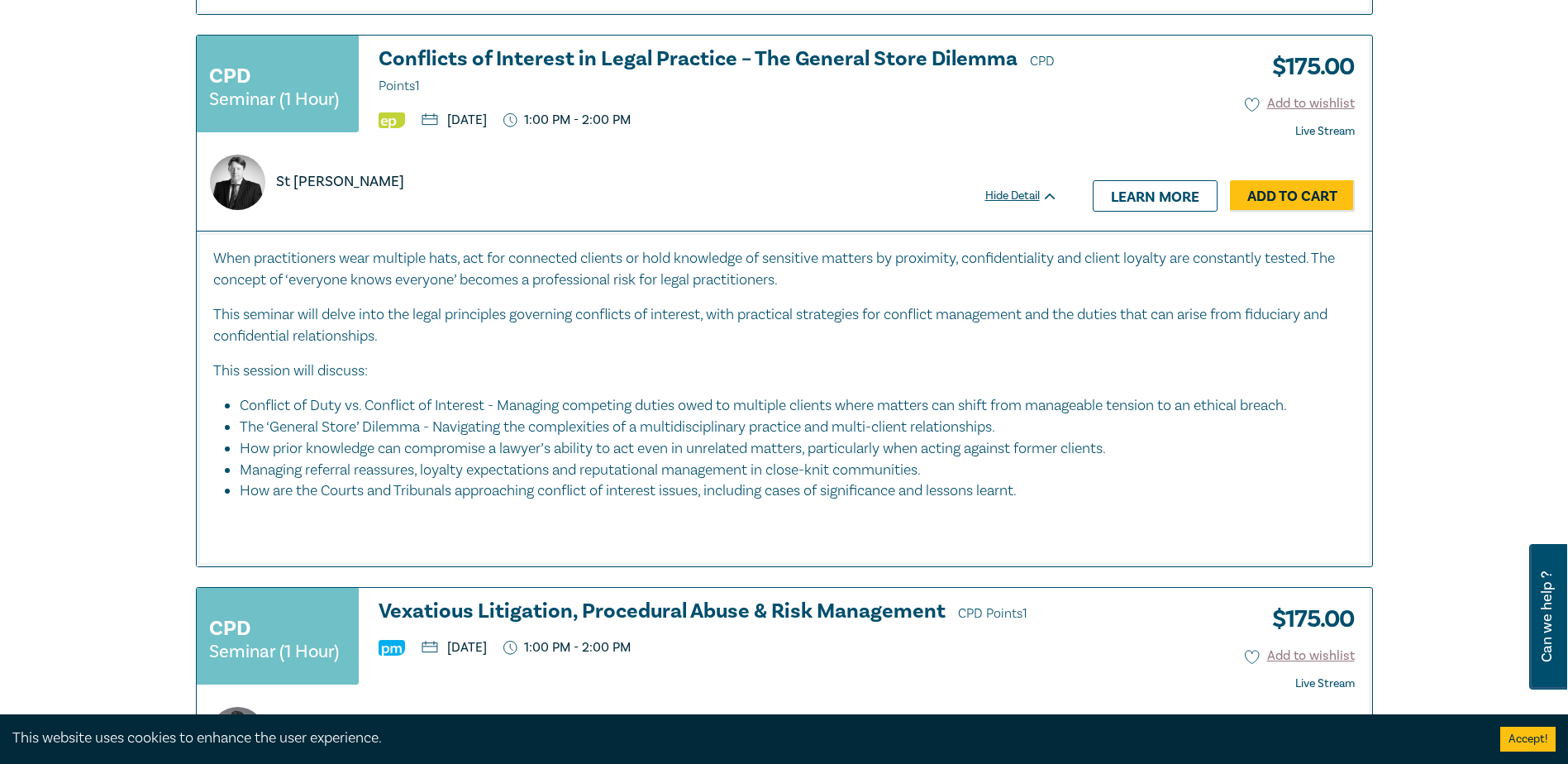
drag, startPoint x: 650, startPoint y: 425, endPoint x: 637, endPoint y: 462, distance: 39.2
click at [637, 462] on li "Managing referral reassures, loyalty expectations and reputational management i…" at bounding box center [789, 470] width 1100 height 21
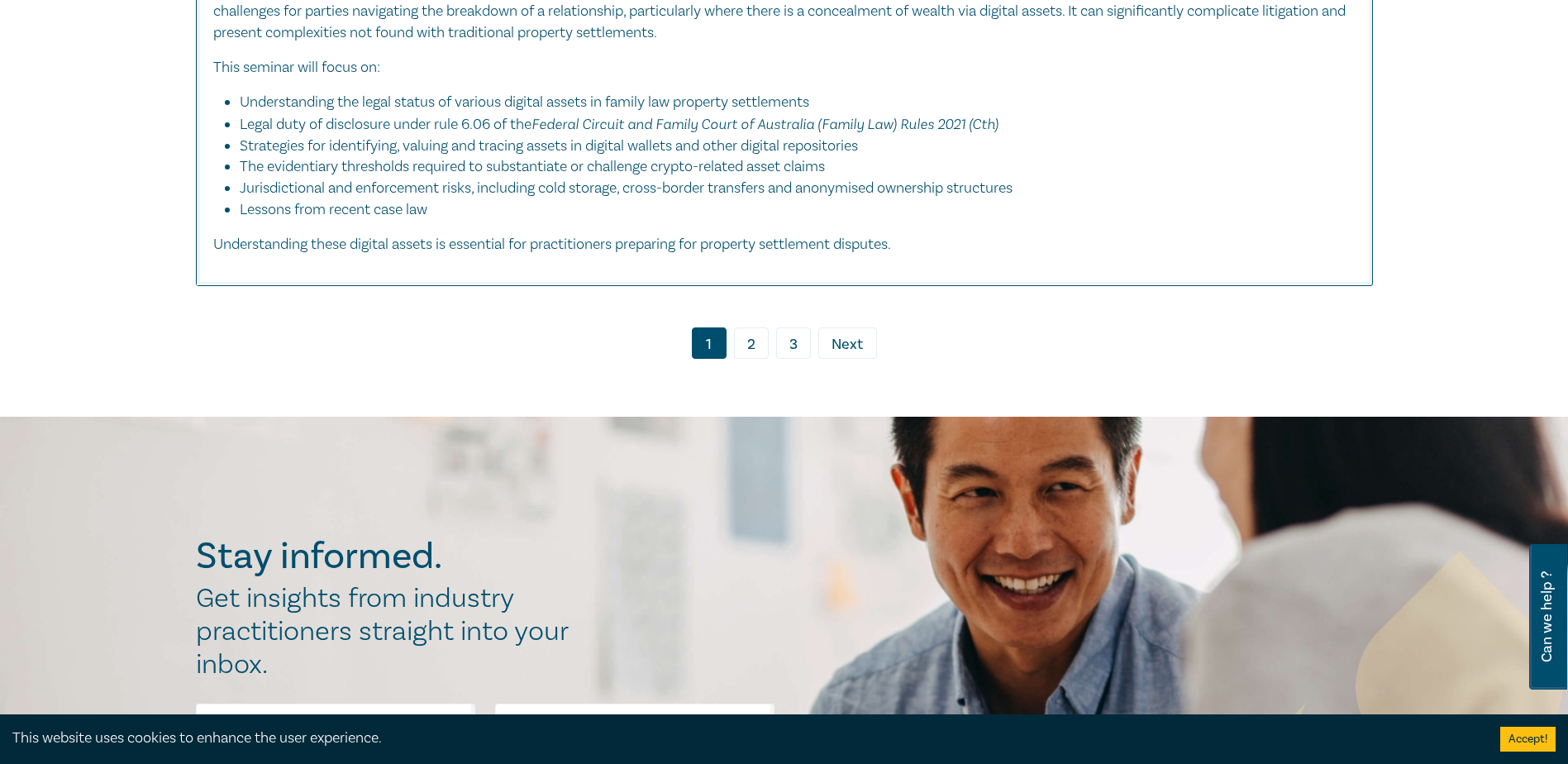
scroll to position [8432, 0]
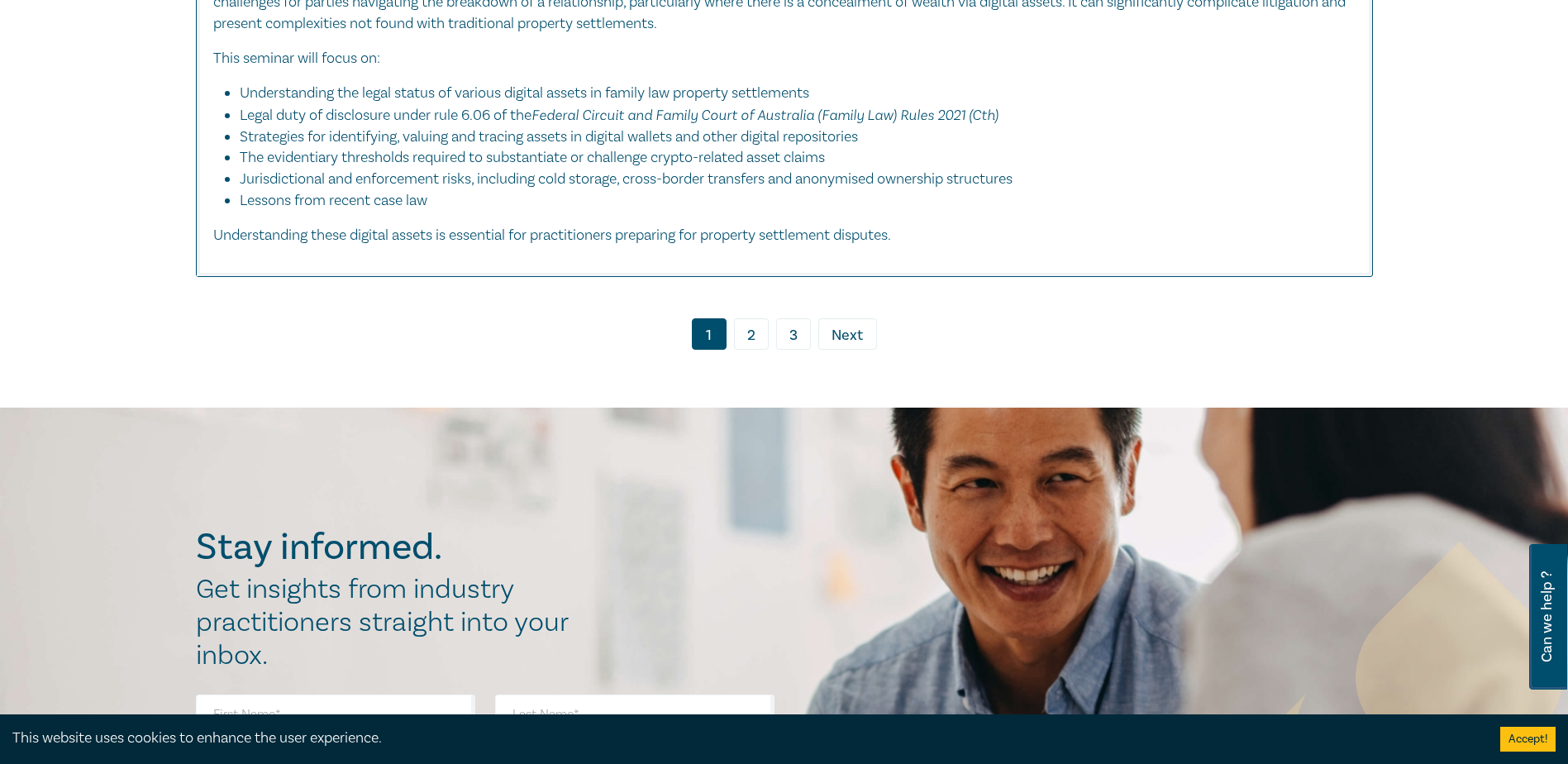
click at [745, 328] on link "2" at bounding box center [751, 334] width 35 height 32
